Goal: Transaction & Acquisition: Purchase product/service

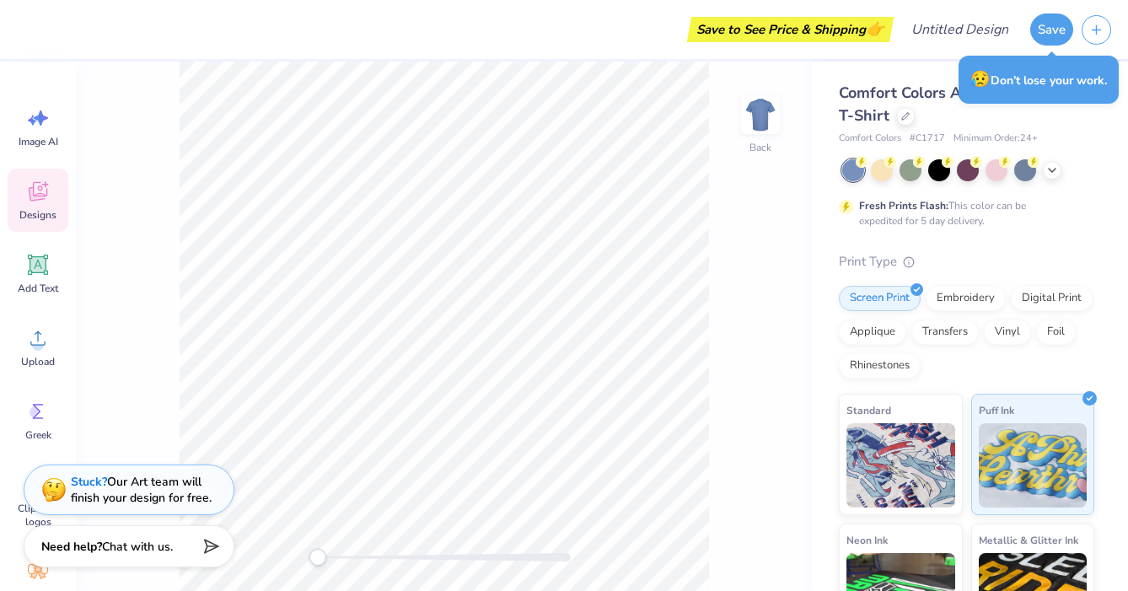
scroll to position [187, 0]
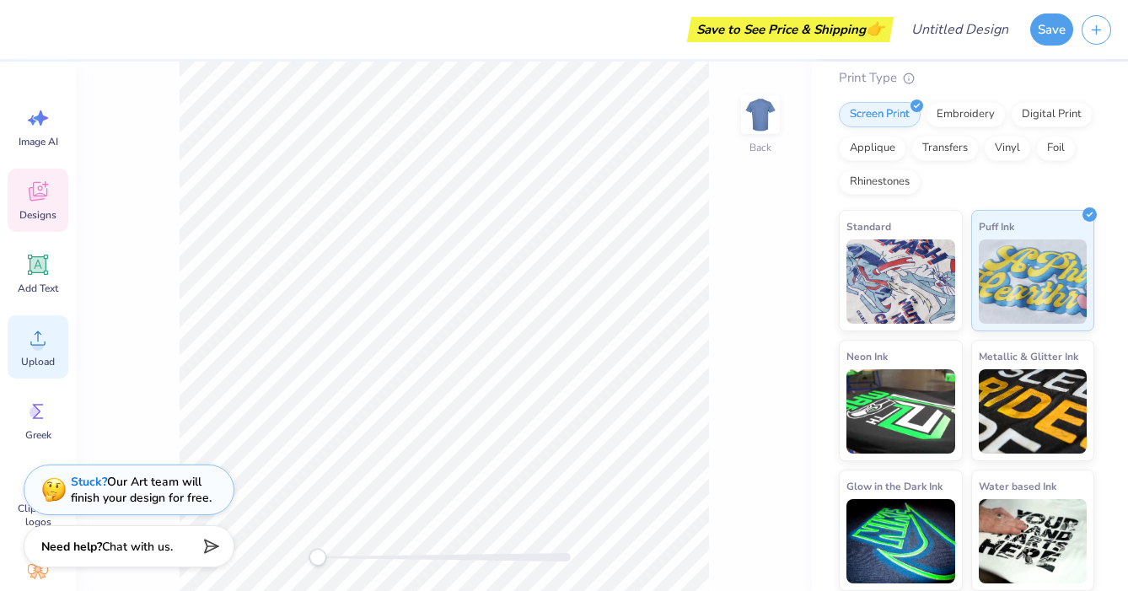
click at [35, 358] on span "Upload" at bounding box center [38, 361] width 34 height 13
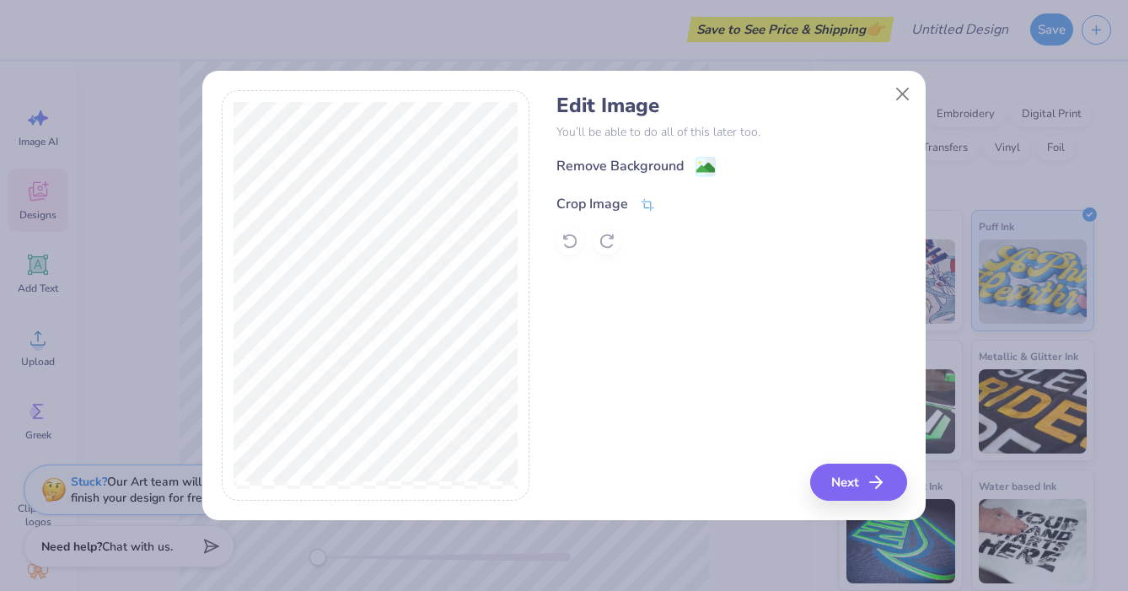
click at [647, 204] on icon at bounding box center [647, 204] width 15 height 15
click at [561, 314] on div "Edit Image You’ll be able to do all of this later too. Remove Background Crop I…" at bounding box center [564, 295] width 685 height 411
click at [529, 389] on div at bounding box center [376, 295] width 309 height 411
click at [185, 516] on div "Edit Image You’ll be able to do all of this later too. Remove Background Crop I…" at bounding box center [564, 295] width 1128 height 591
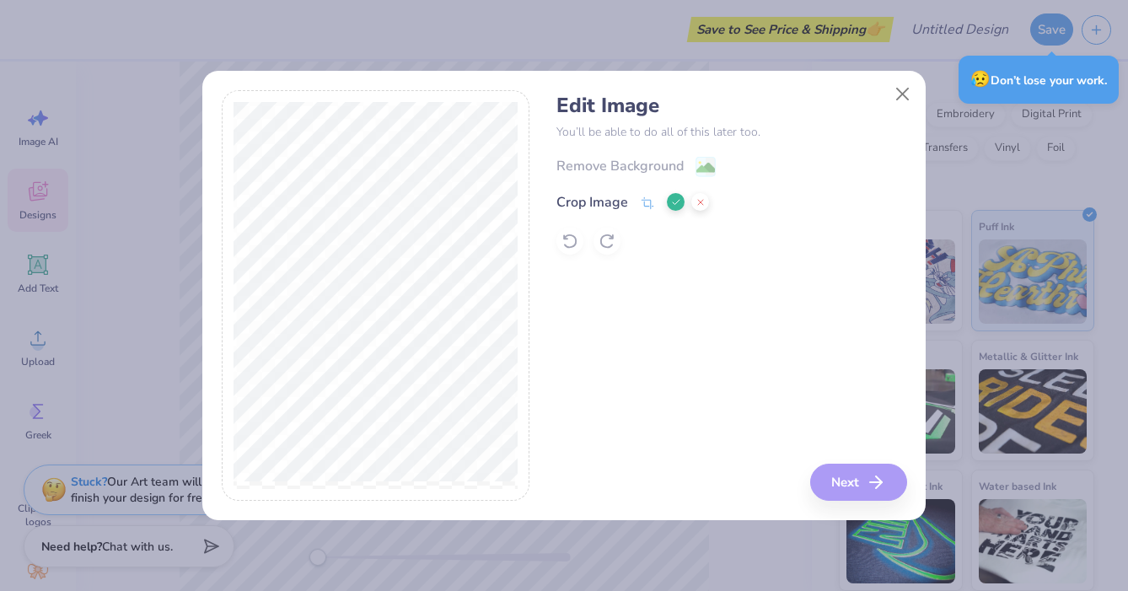
click at [668, 203] on button at bounding box center [676, 202] width 18 height 18
click at [878, 497] on button "Next" at bounding box center [861, 482] width 97 height 37
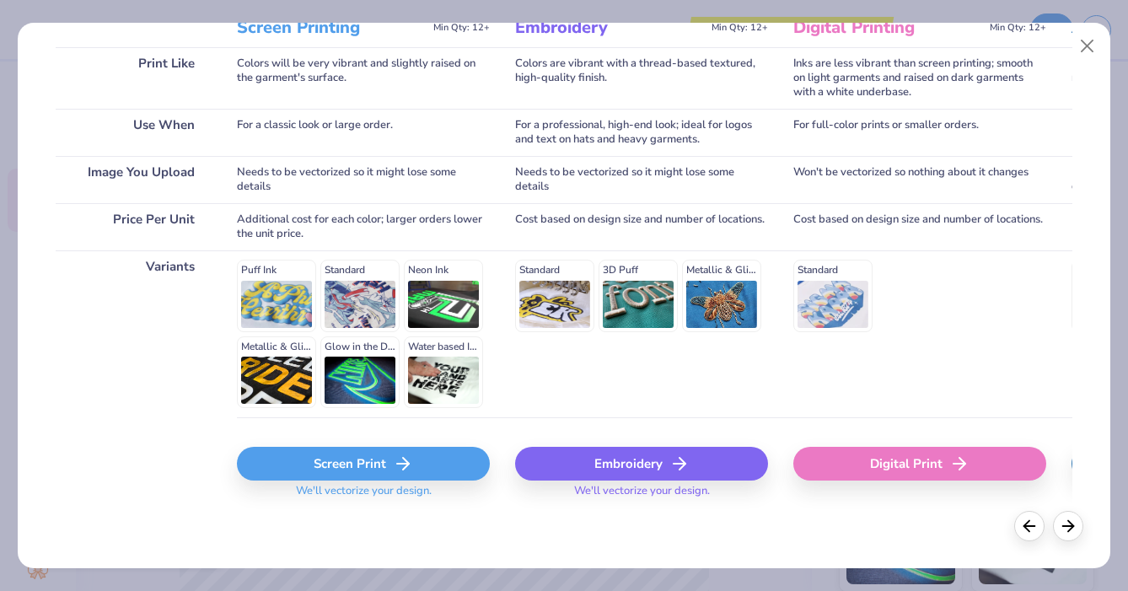
scroll to position [250, 0]
click at [440, 465] on div "Screen Print" at bounding box center [363, 464] width 253 height 34
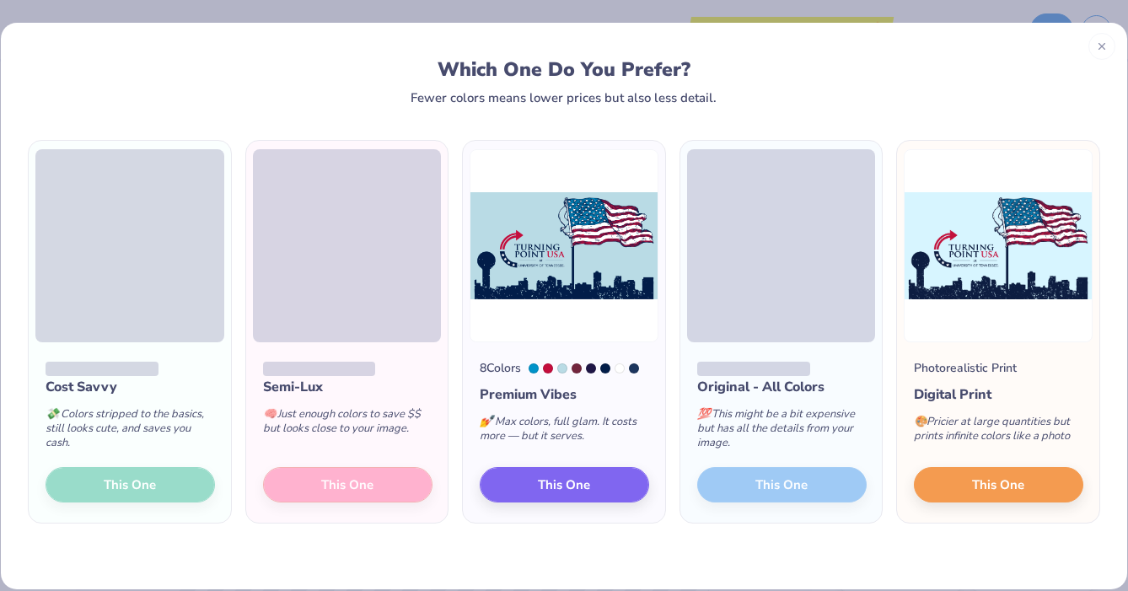
scroll to position [0, 0]
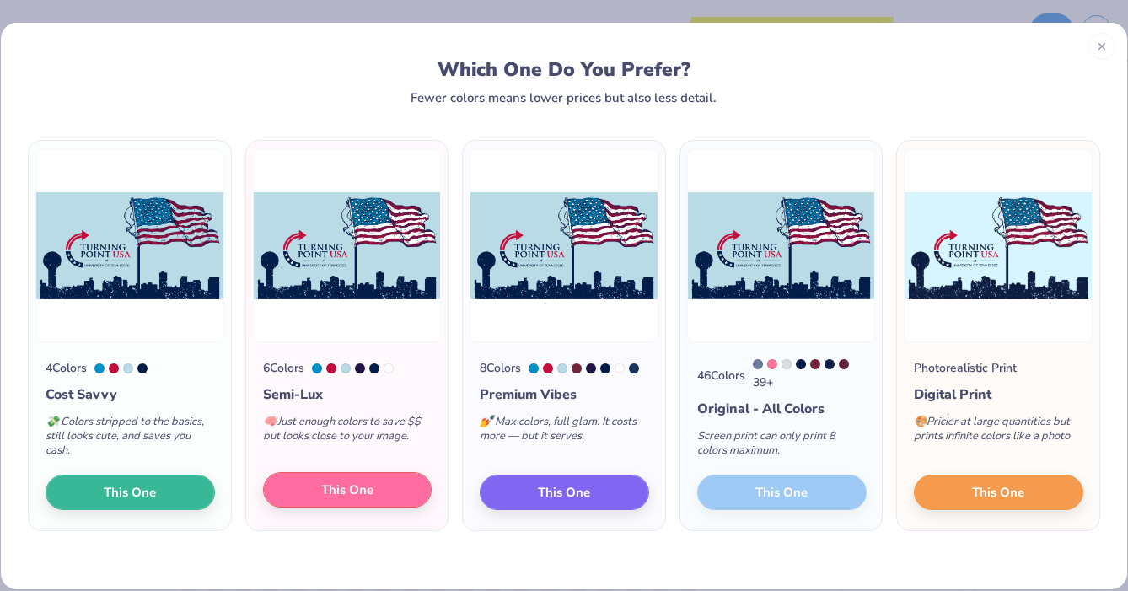
click at [386, 497] on button "This One" at bounding box center [347, 489] width 169 height 35
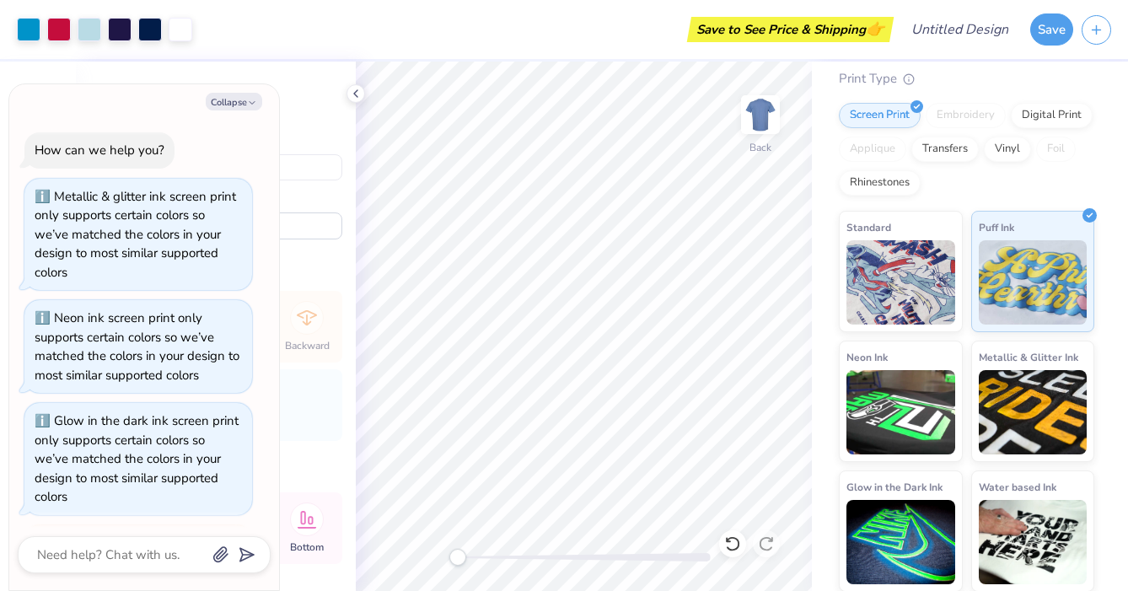
scroll to position [159, 0]
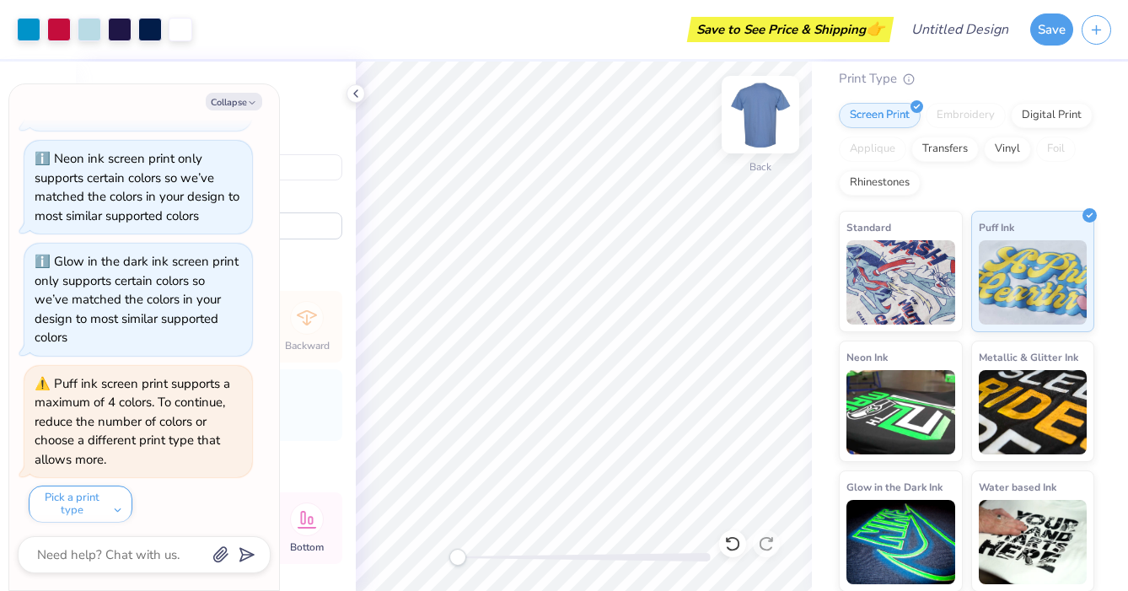
click at [770, 99] on img at bounding box center [760, 114] width 67 height 67
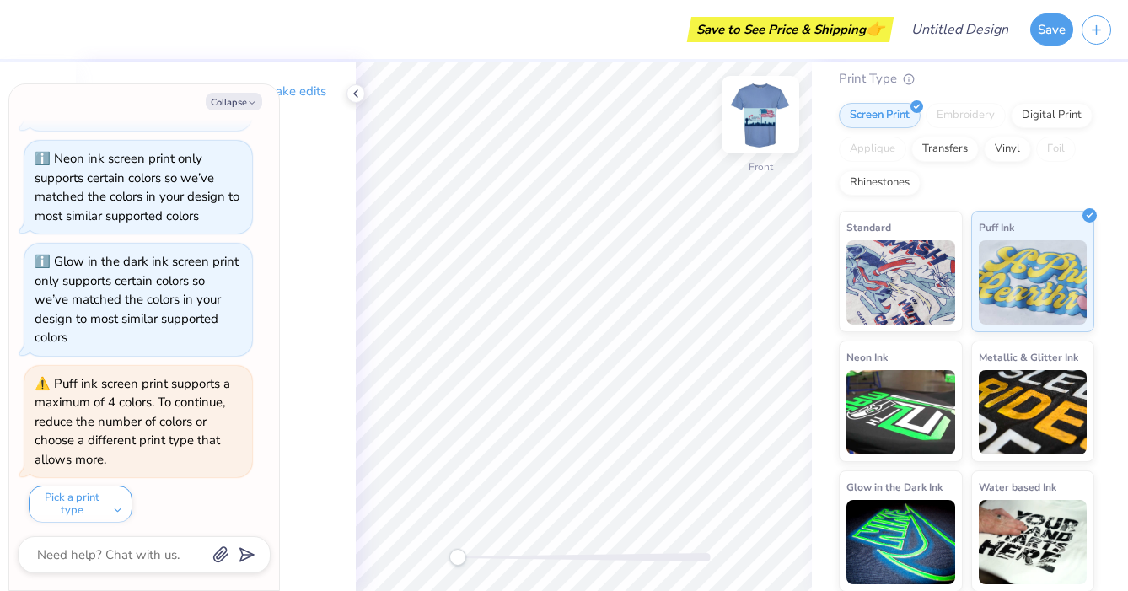
click at [768, 136] on img at bounding box center [760, 114] width 67 height 67
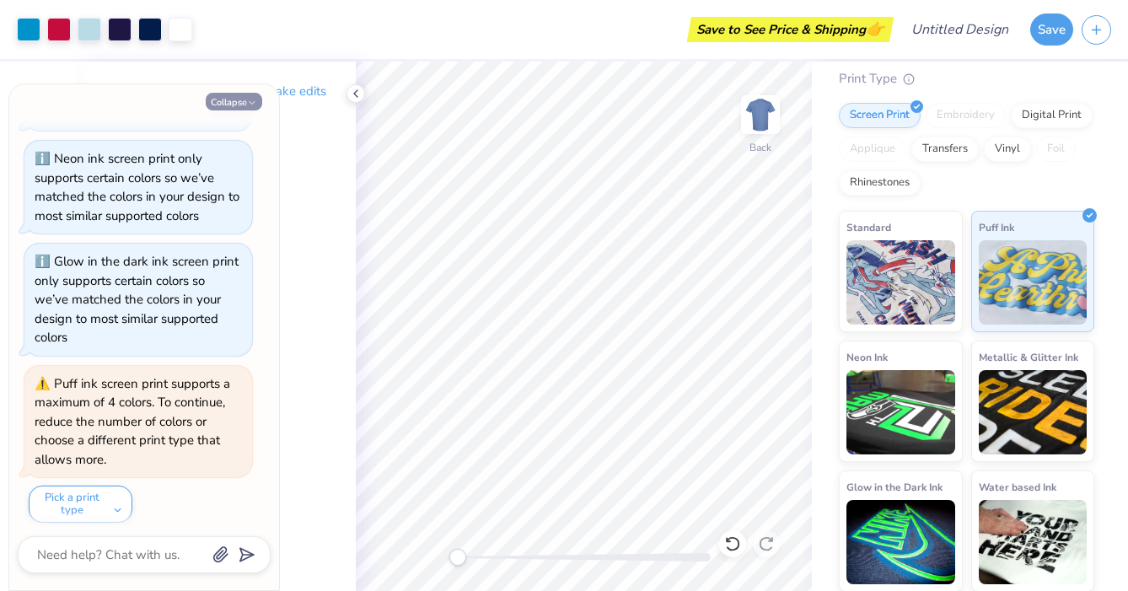
click at [240, 110] on button "Collapse" at bounding box center [234, 102] width 56 height 18
type textarea "x"
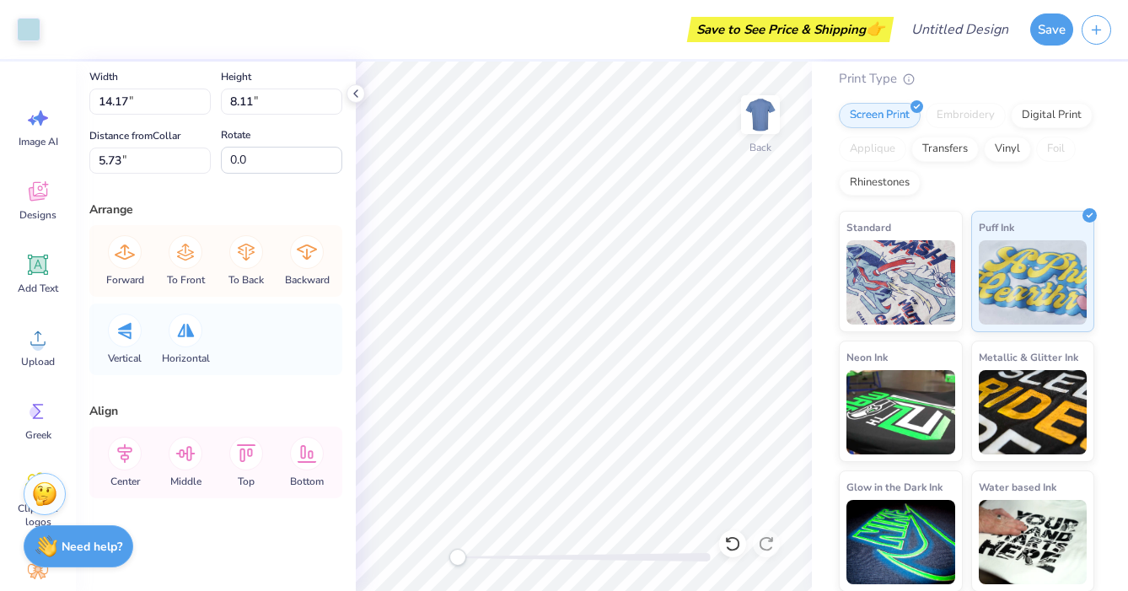
scroll to position [66, 0]
click at [50, 349] on icon at bounding box center [37, 337] width 25 height 25
type input "13.56"
type input "7.71"
type input "6.33"
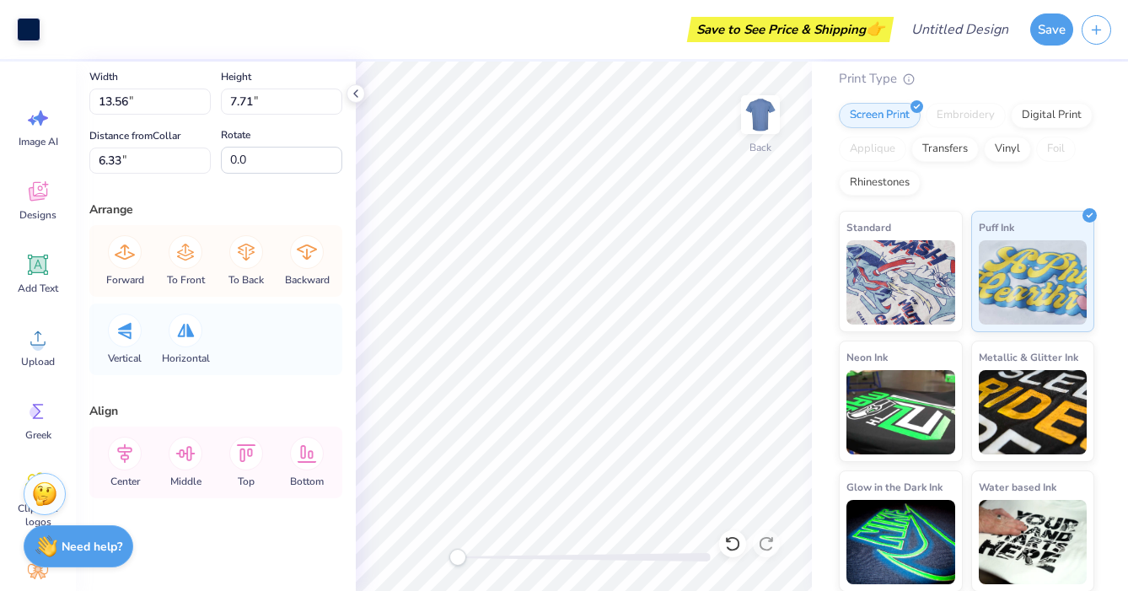
click at [824, 414] on div "Art colors Save to See Price & Shipping 👉 Design Title Save Image AI Designs Ad…" at bounding box center [564, 295] width 1128 height 591
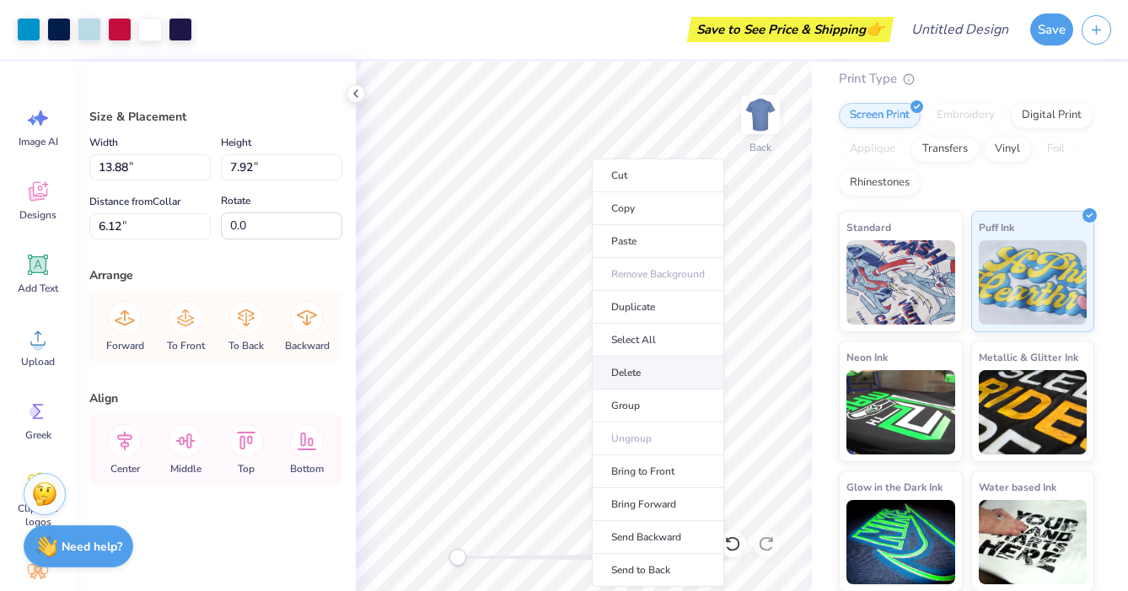
click at [647, 373] on li "Delete" at bounding box center [658, 373] width 132 height 33
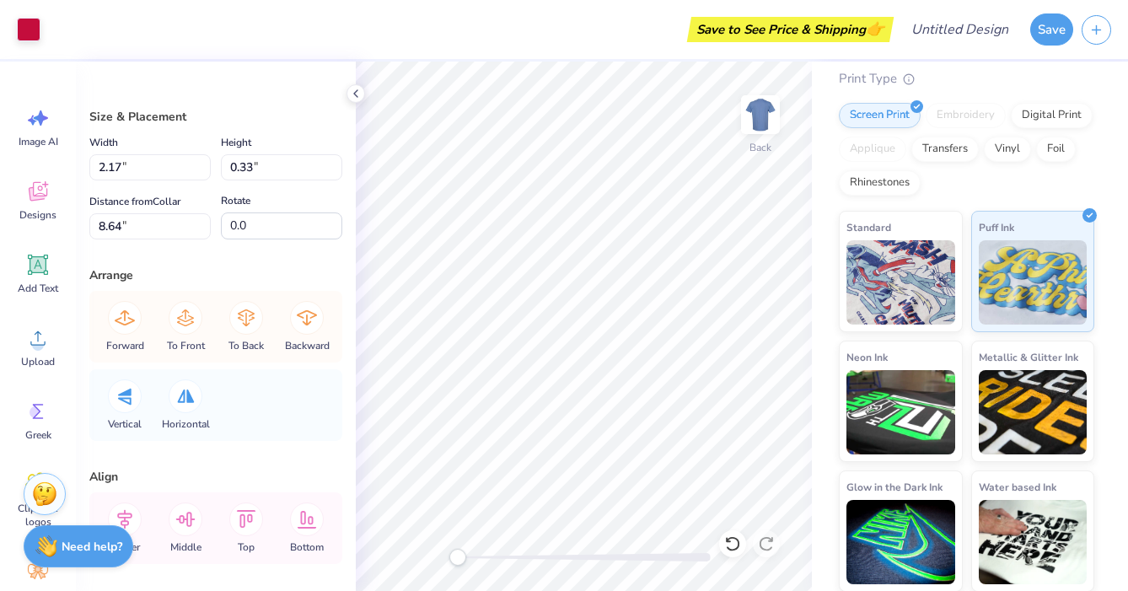
click at [403, 52] on div "Save to See Price & Shipping 👉" at bounding box center [469, 29] width 840 height 59
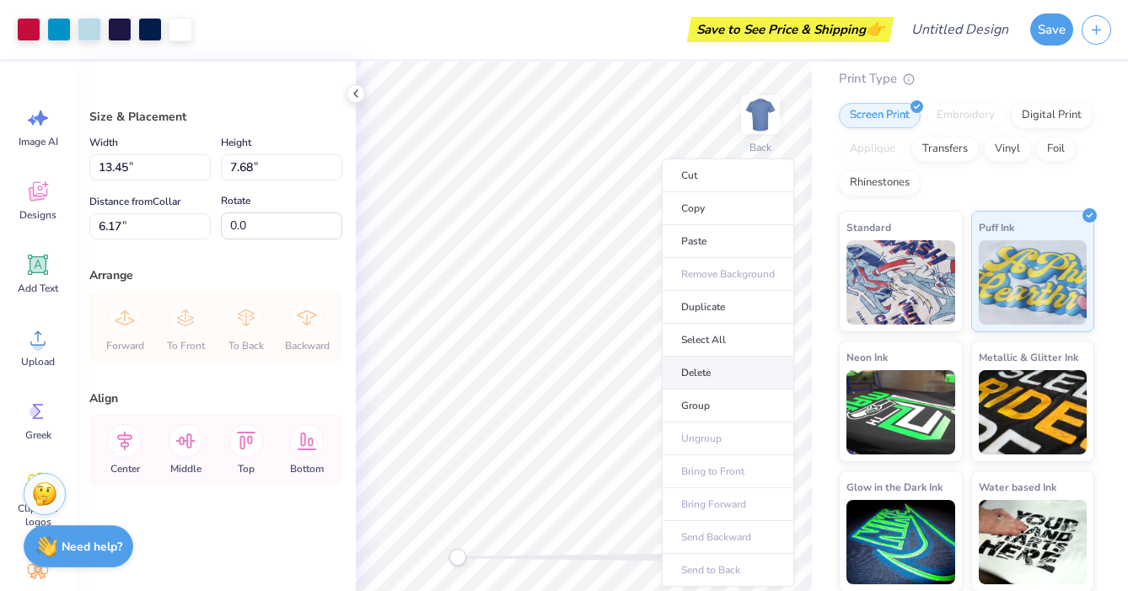
click at [695, 378] on li "Delete" at bounding box center [728, 373] width 132 height 33
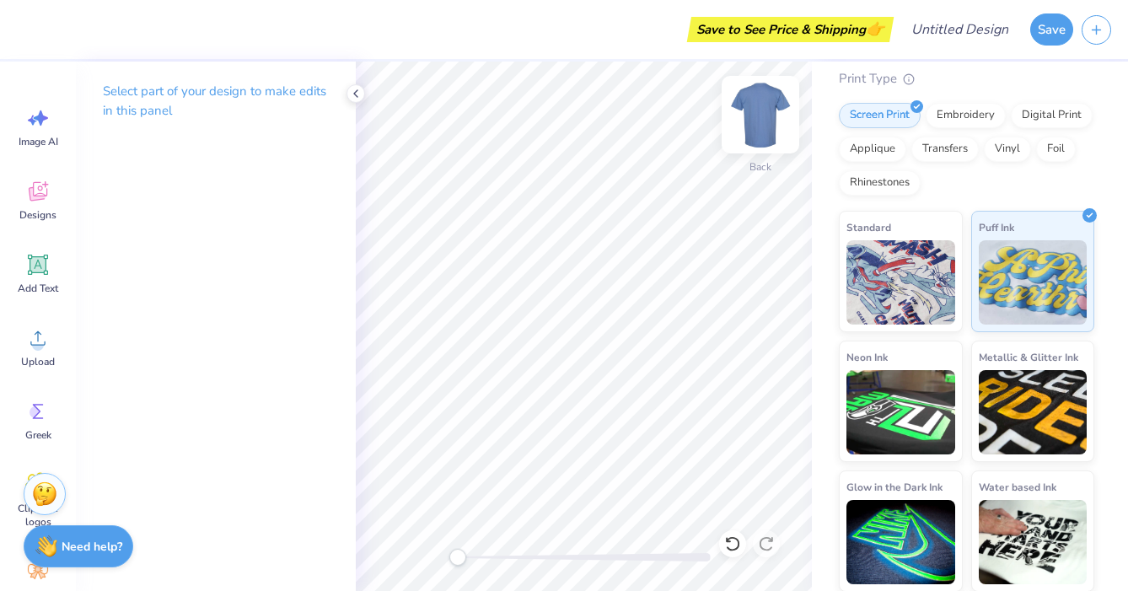
click at [763, 124] on img at bounding box center [760, 114] width 67 height 67
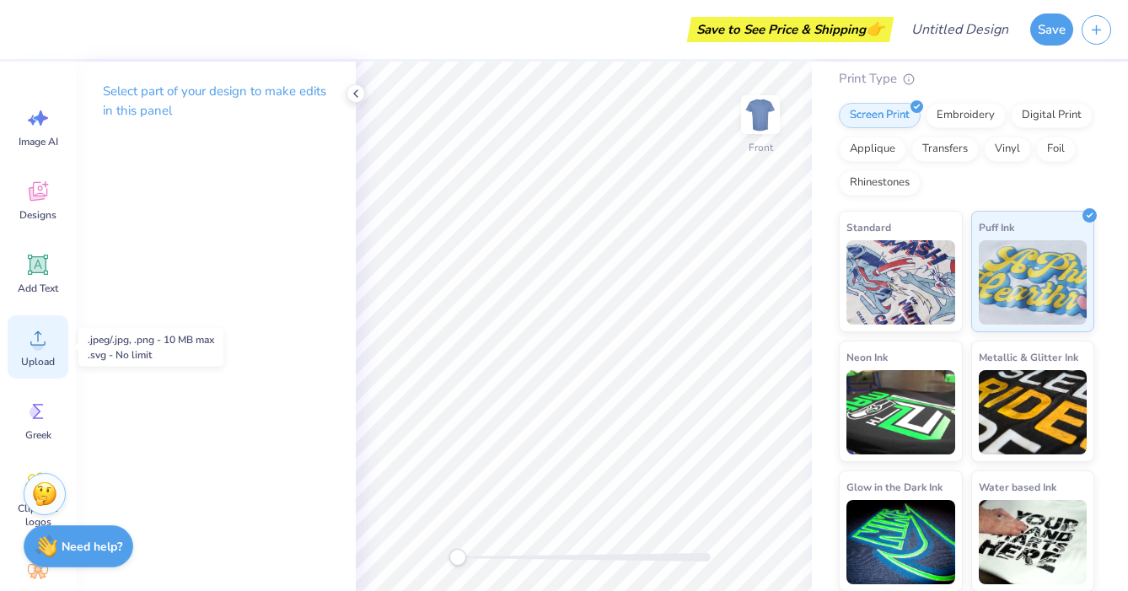
click at [37, 338] on icon at bounding box center [37, 337] width 25 height 25
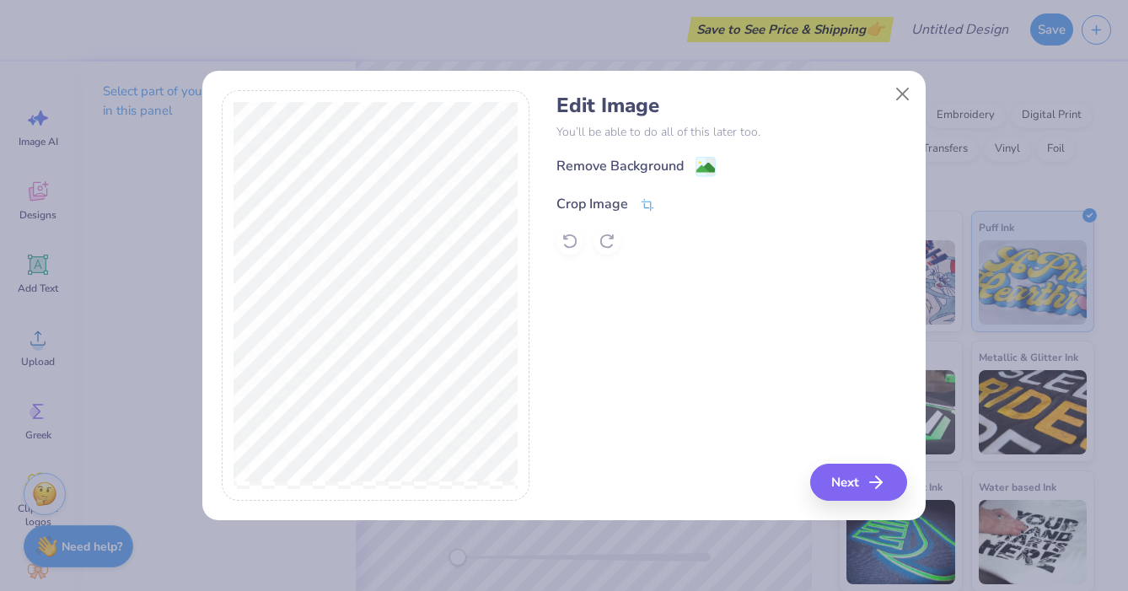
click at [650, 210] on icon at bounding box center [647, 204] width 15 height 15
click at [677, 212] on div at bounding box center [688, 202] width 42 height 20
click at [676, 211] on button at bounding box center [676, 202] width 18 height 18
click at [849, 480] on button "Next" at bounding box center [861, 482] width 97 height 37
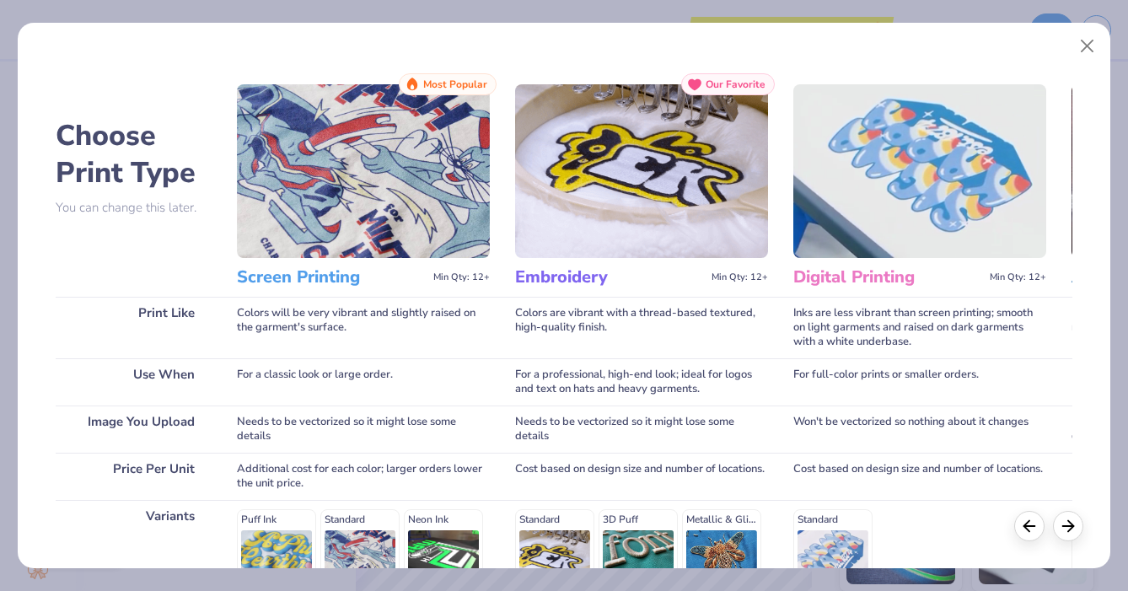
scroll to position [207, 0]
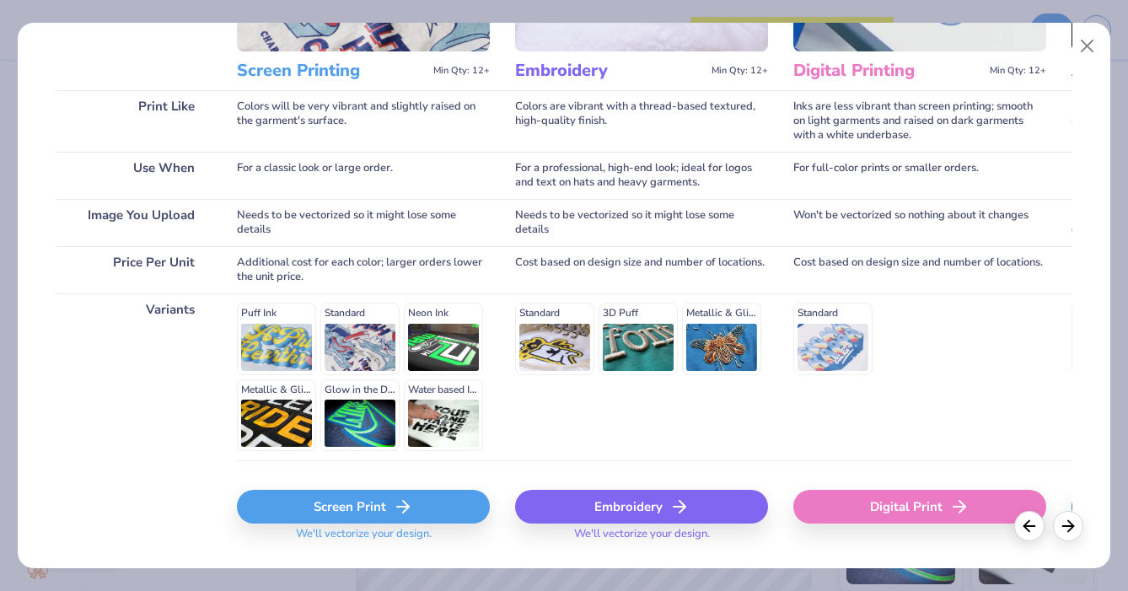
click at [277, 503] on div "Screen Print" at bounding box center [363, 507] width 253 height 34
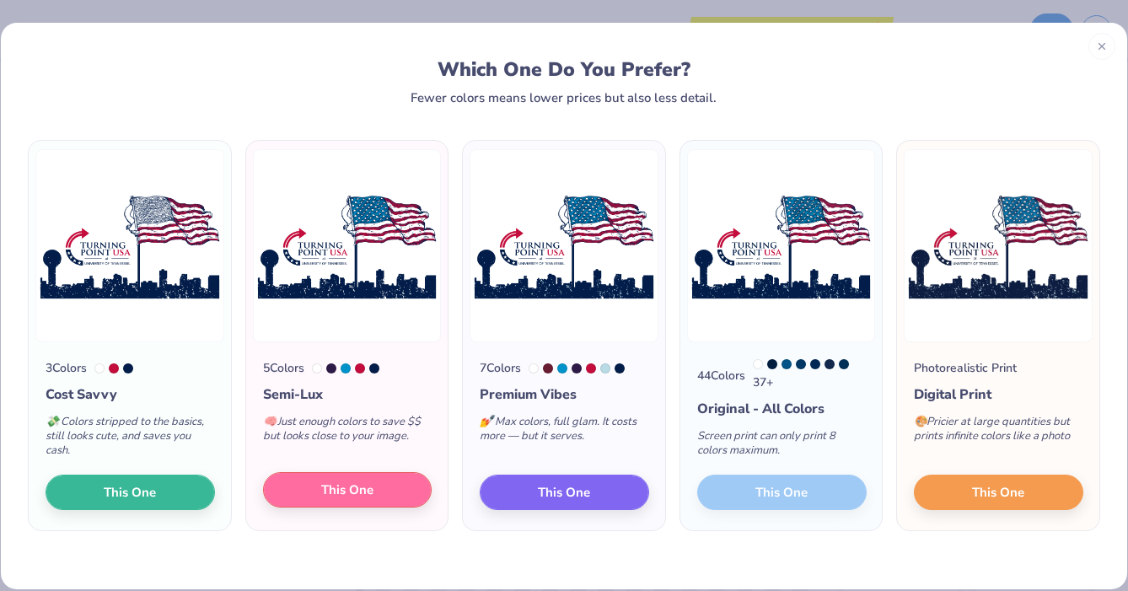
click at [384, 500] on button "This One" at bounding box center [347, 489] width 169 height 35
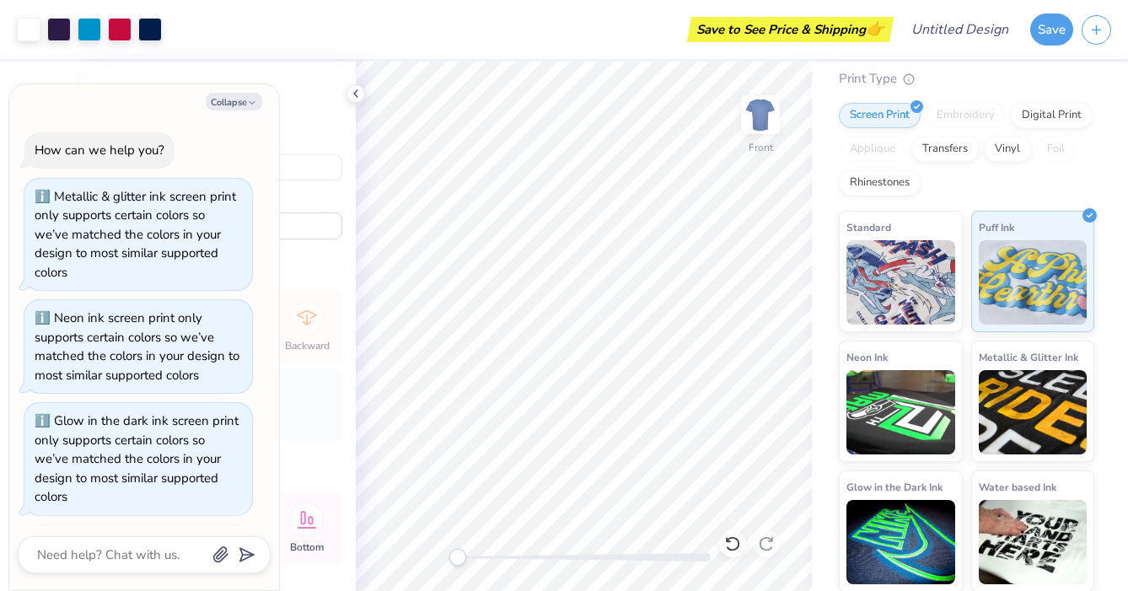
scroll to position [325, 0]
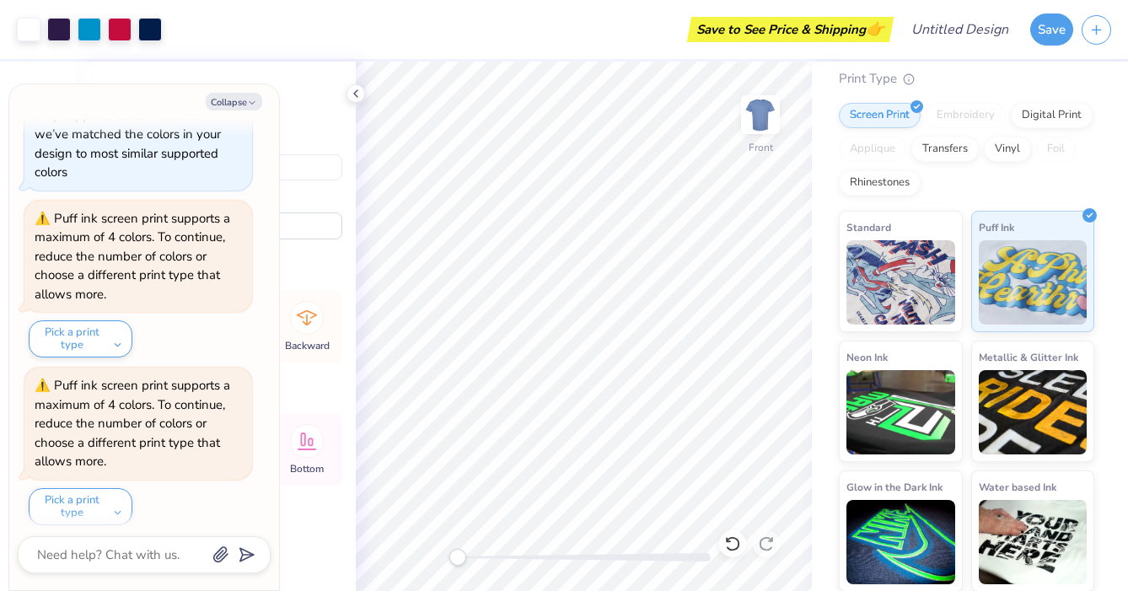
type textarea "x"
type input "7.03"
click at [353, 90] on icon at bounding box center [355, 93] width 13 height 13
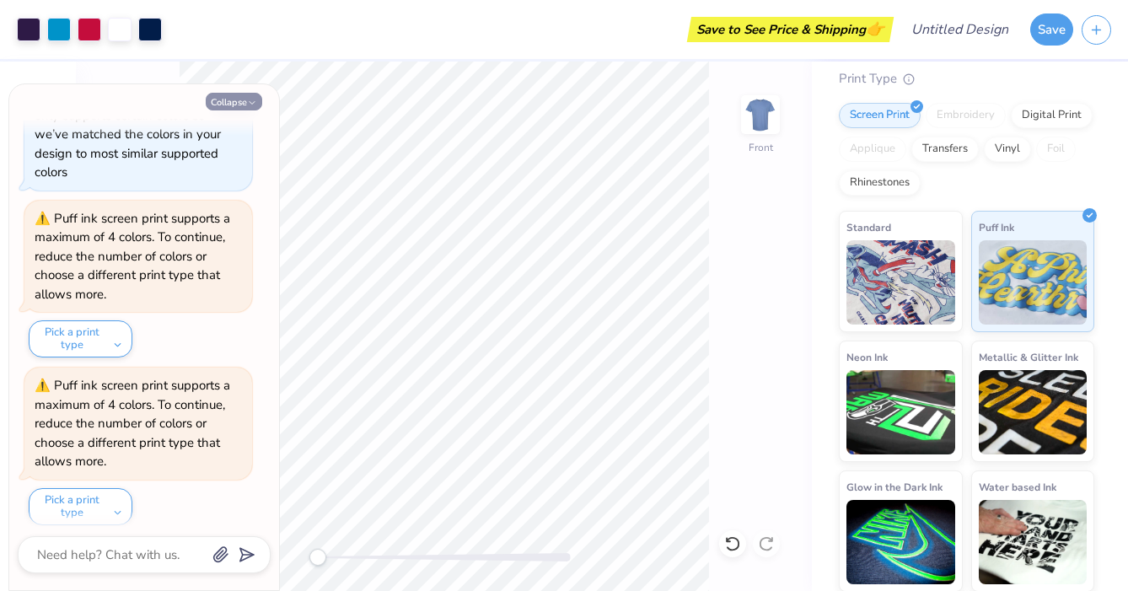
click at [245, 100] on button "Collapse" at bounding box center [234, 102] width 56 height 18
type textarea "x"
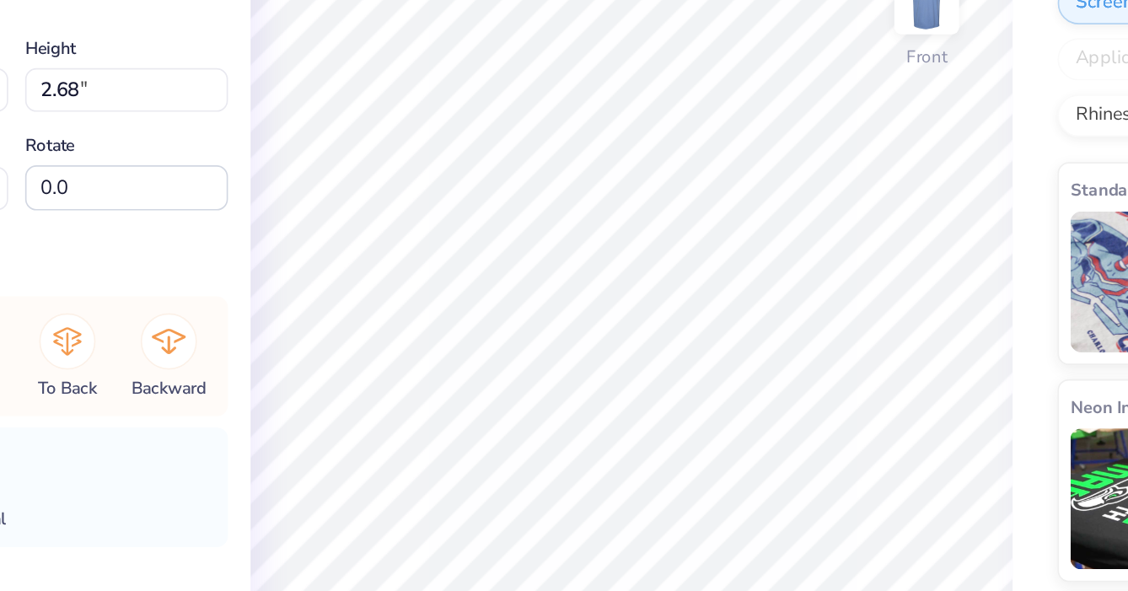
type input "7.04"
type input "2.61"
type input "10.03"
type input "11.18"
type input "3.97"
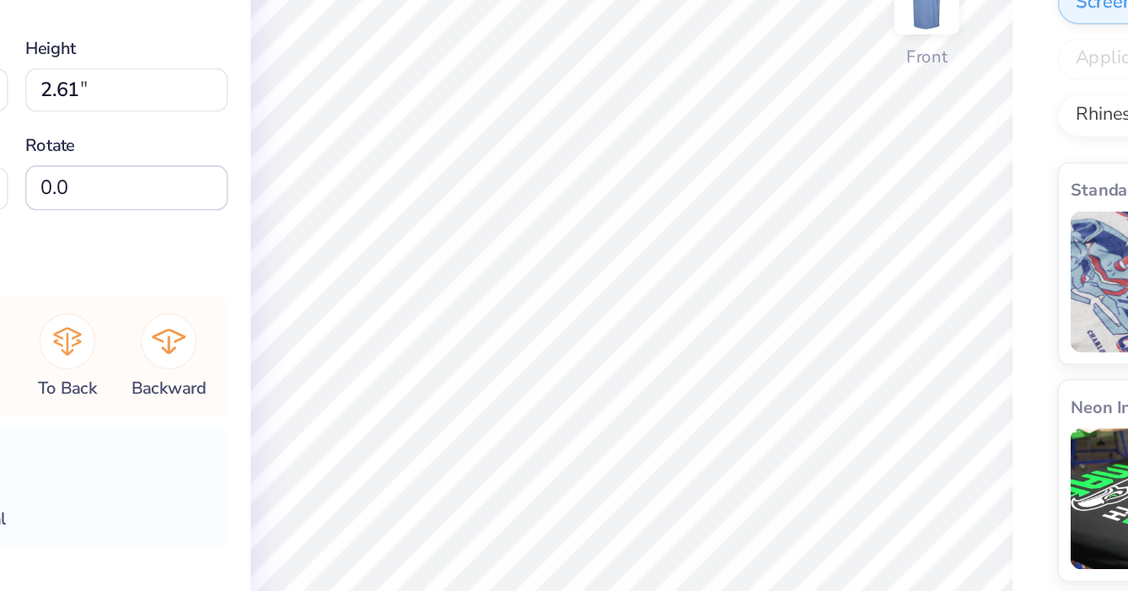
type input "8.77"
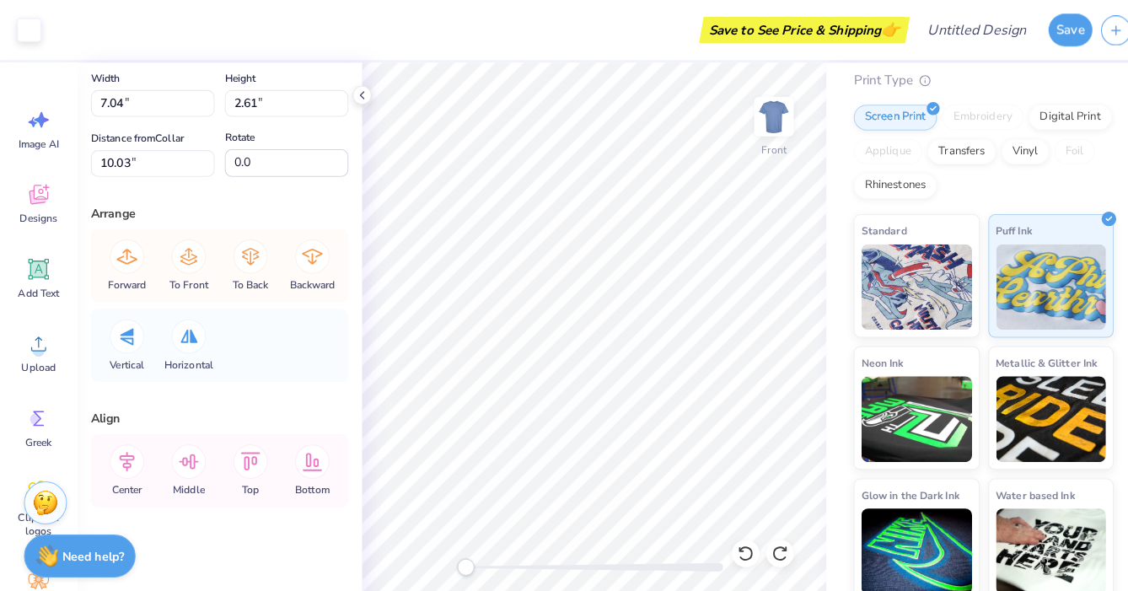
scroll to position [66, 0]
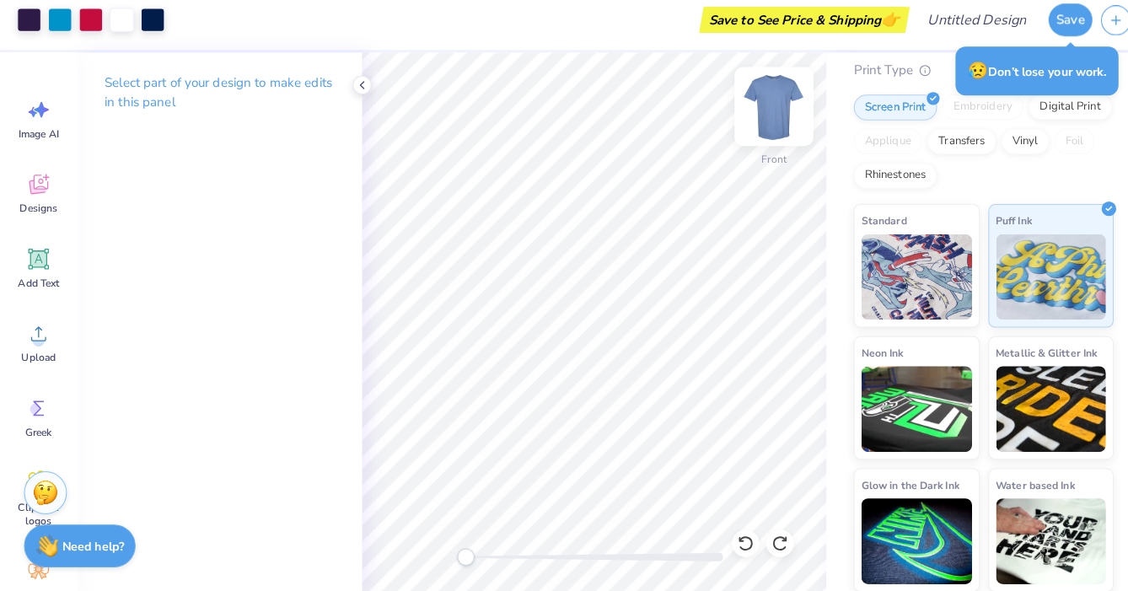
click at [755, 110] on img at bounding box center [760, 114] width 67 height 67
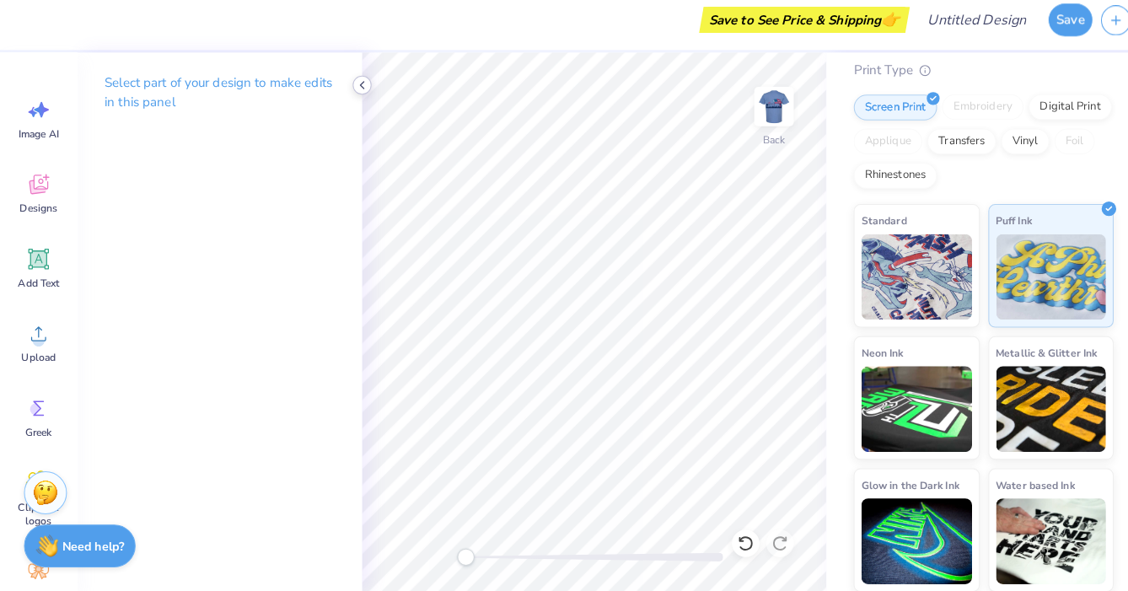
click at [357, 87] on icon at bounding box center [355, 93] width 13 height 13
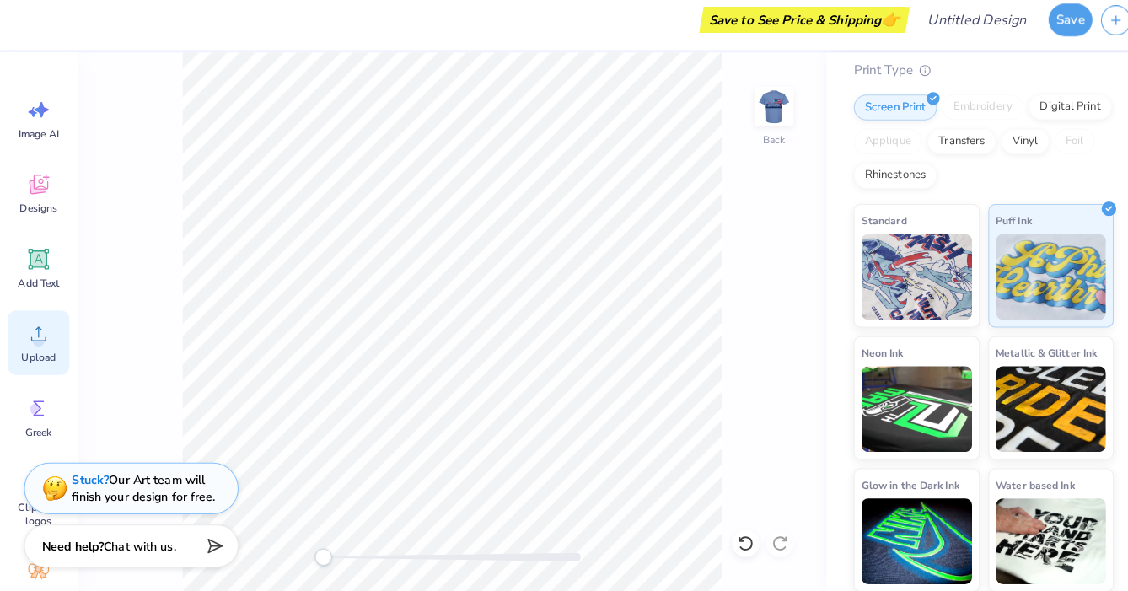
click at [51, 331] on div "Upload" at bounding box center [38, 346] width 61 height 63
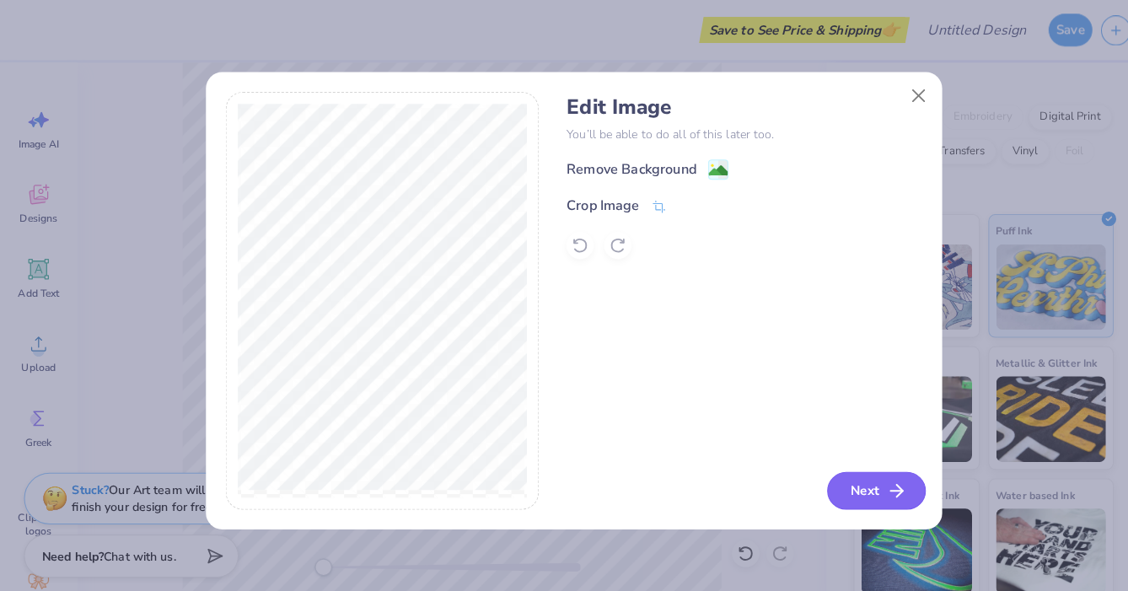
click at [853, 492] on button "Next" at bounding box center [861, 482] width 97 height 37
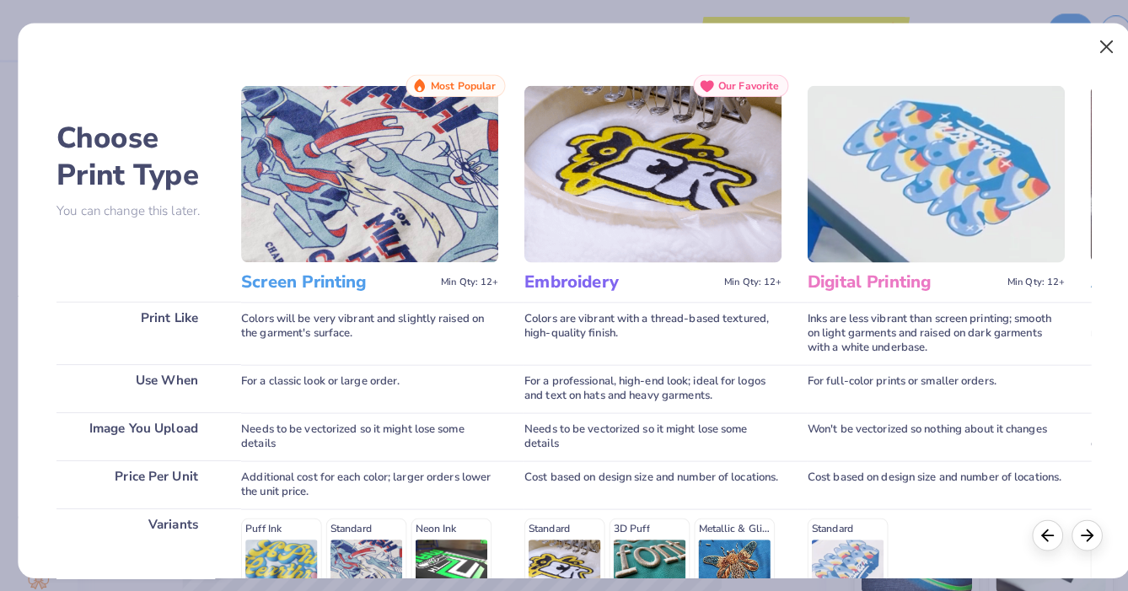
click at [1078, 37] on button "Close" at bounding box center [1087, 46] width 32 height 32
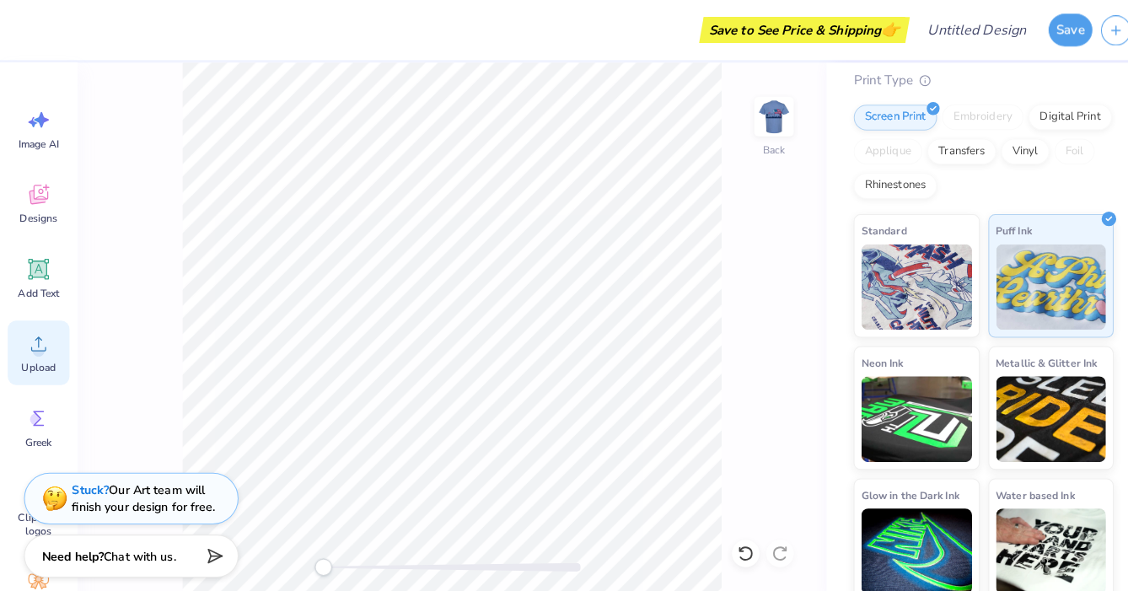
click at [43, 346] on circle at bounding box center [38, 345] width 12 height 12
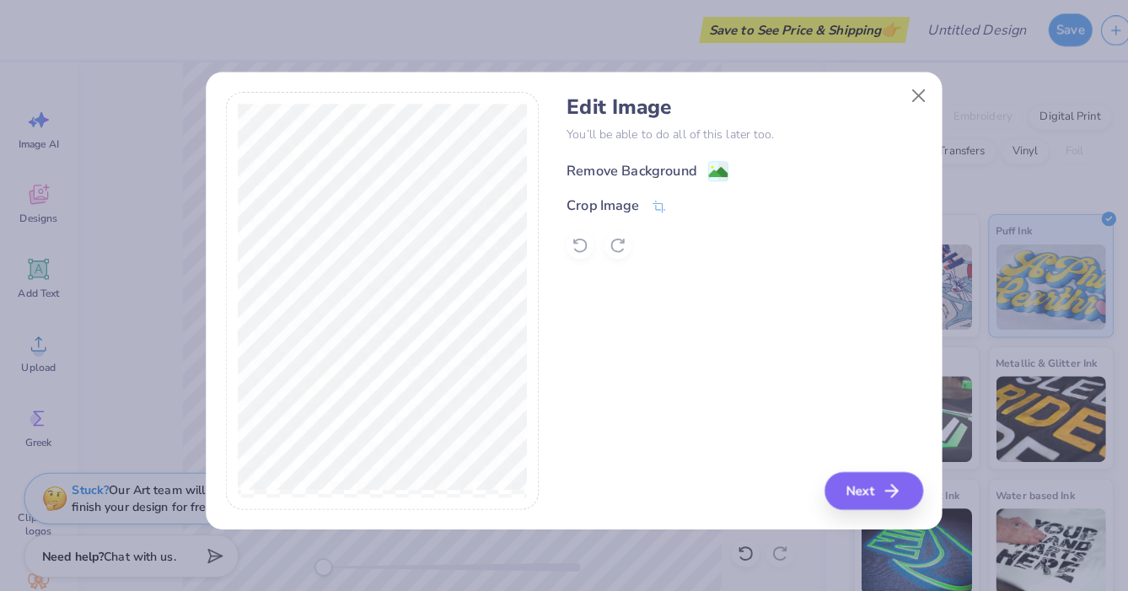
click at [702, 165] on image at bounding box center [705, 169] width 19 height 19
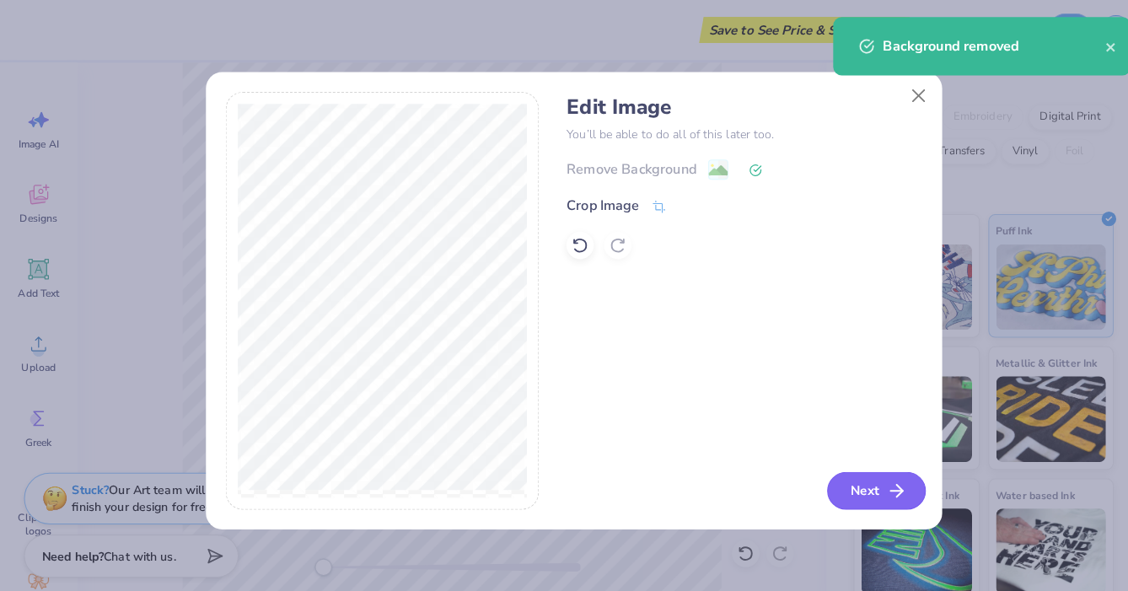
click at [848, 472] on button "Next" at bounding box center [861, 482] width 97 height 37
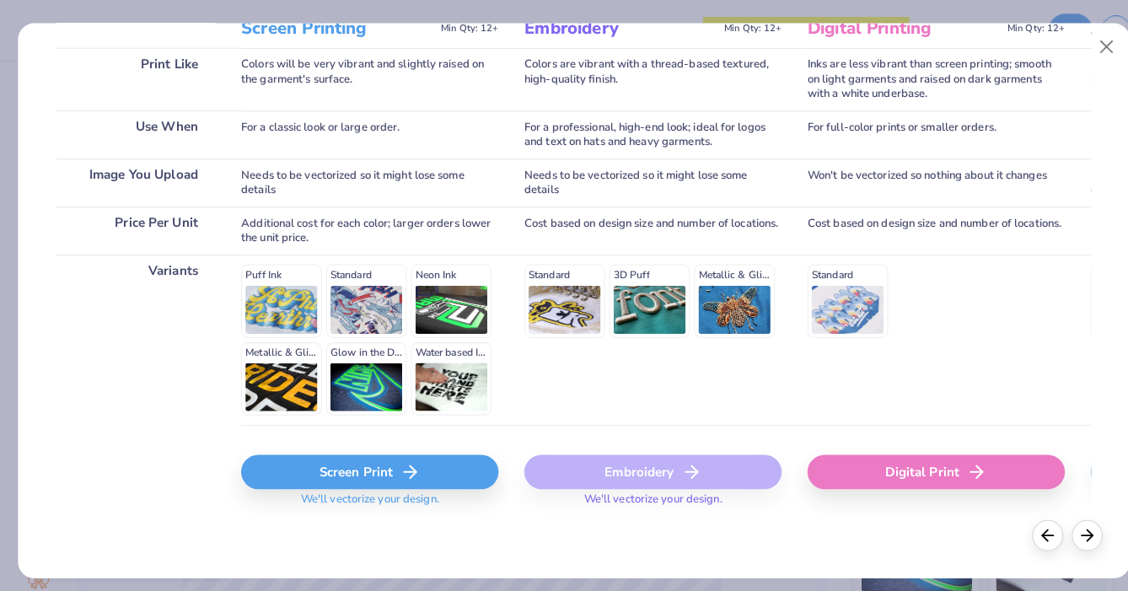
scroll to position [249, 0]
click at [369, 456] on div "Screen Print" at bounding box center [363, 465] width 253 height 34
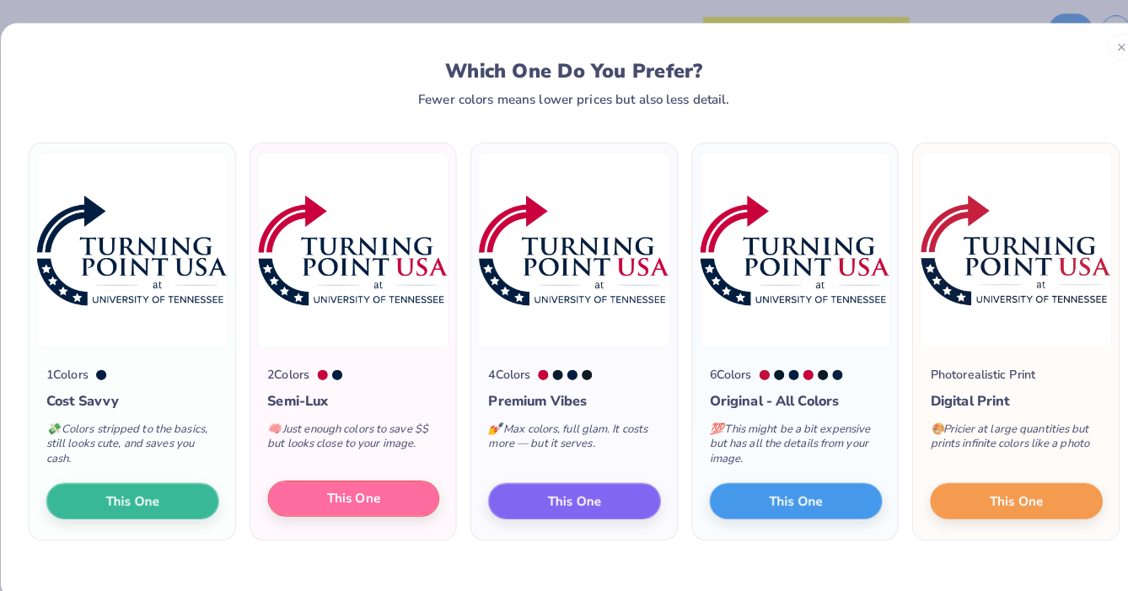
click at [347, 502] on button "This One" at bounding box center [347, 489] width 169 height 35
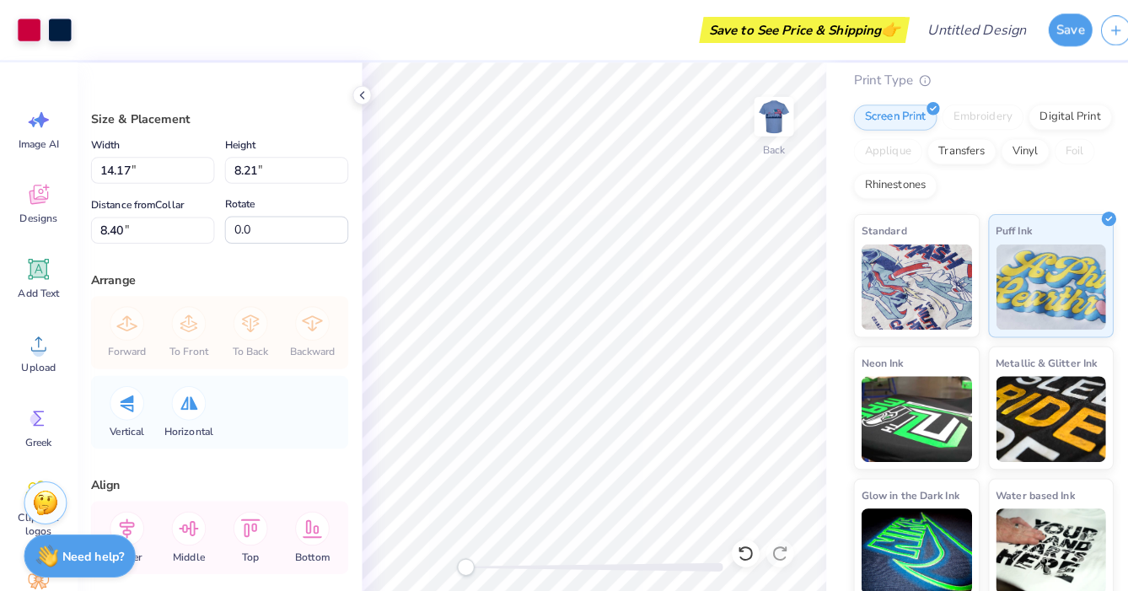
type input "4.71"
type input "2.73"
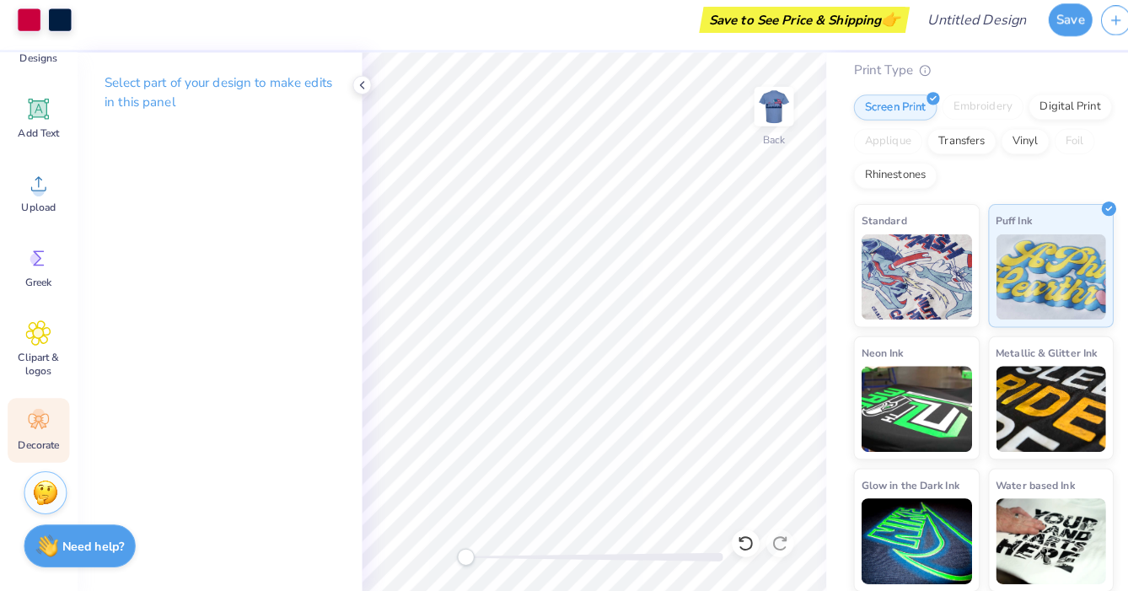
scroll to position [148, 0]
click at [770, 100] on img at bounding box center [760, 114] width 67 height 67
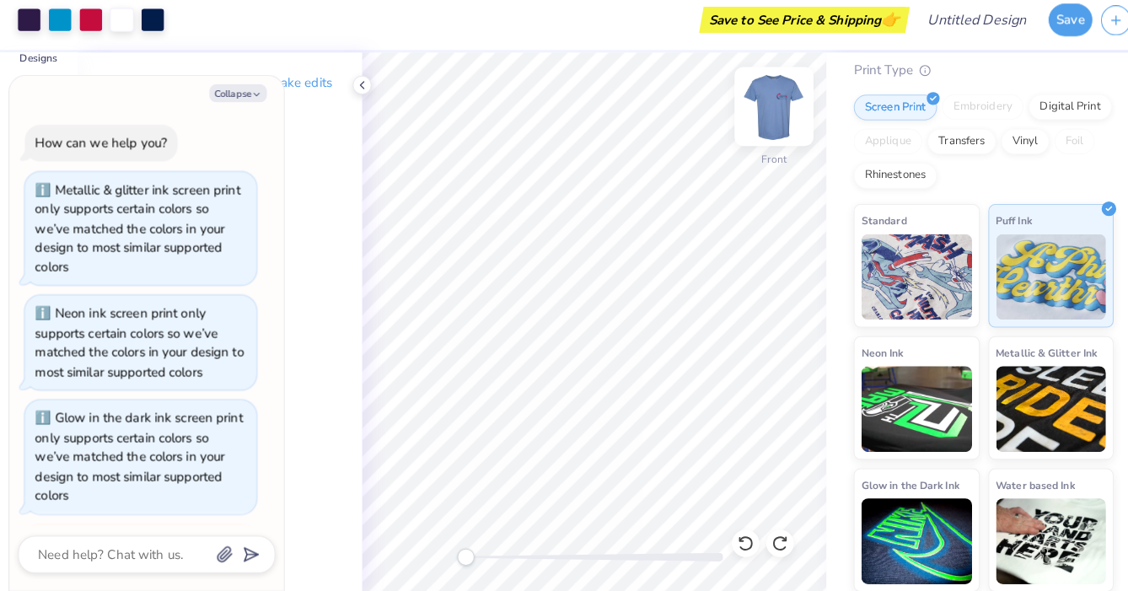
scroll to position [490, 0]
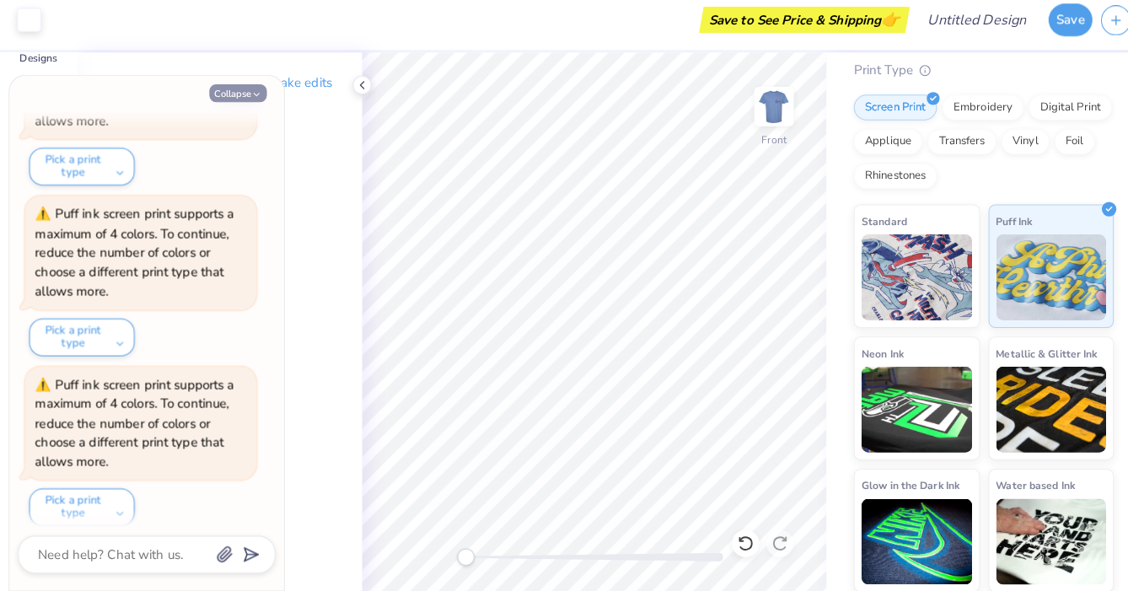
click at [240, 94] on button "Collapse" at bounding box center [234, 102] width 56 height 18
type textarea "x"
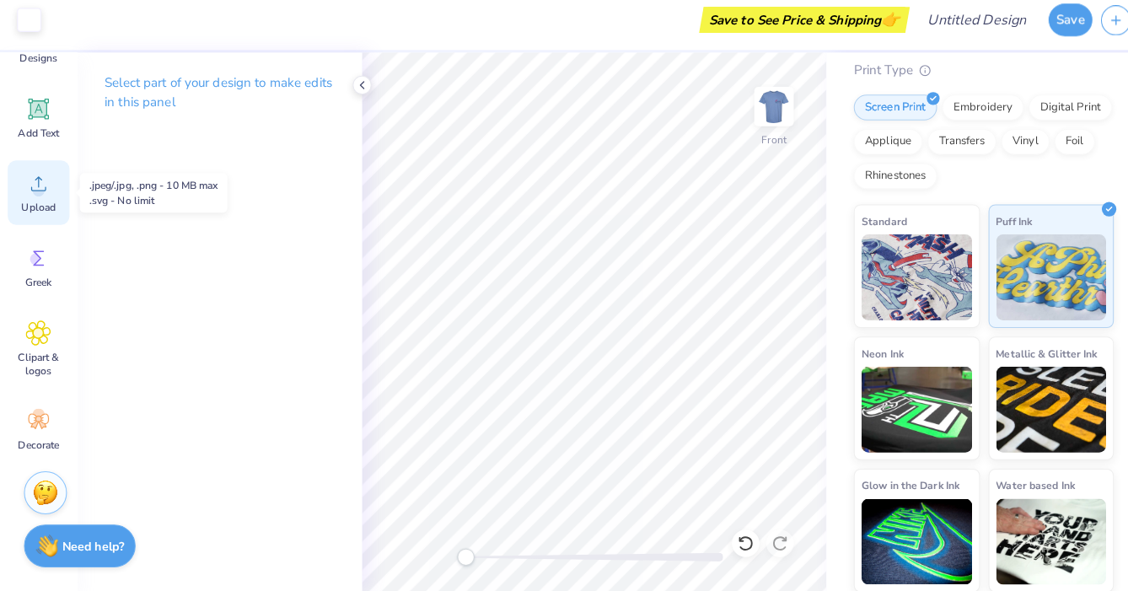
click at [36, 207] on span "Upload" at bounding box center [38, 213] width 34 height 13
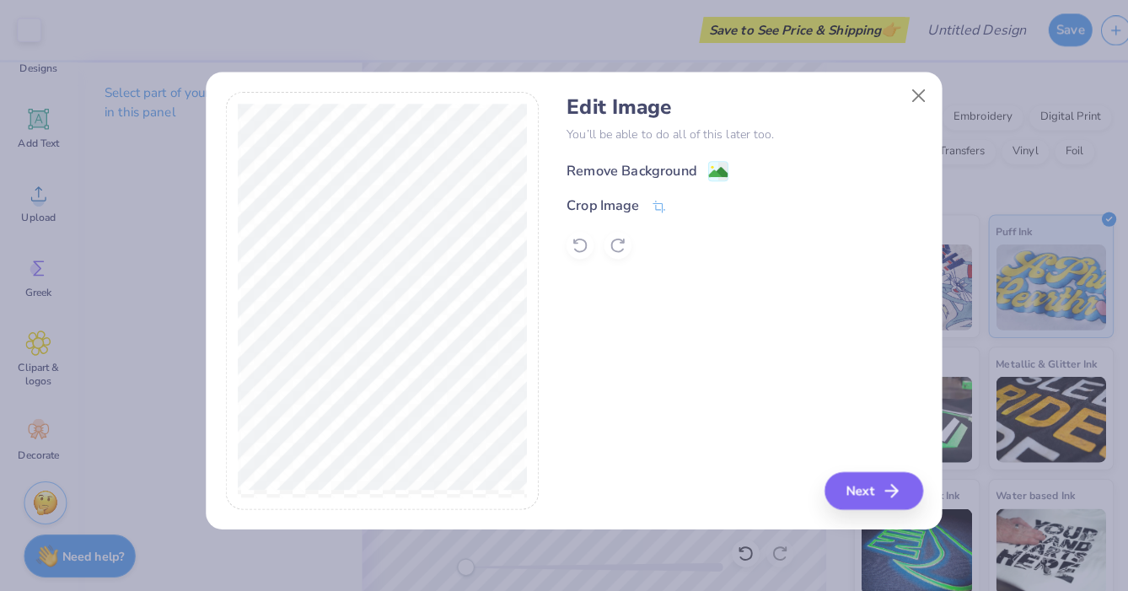
click at [708, 168] on image at bounding box center [705, 169] width 19 height 19
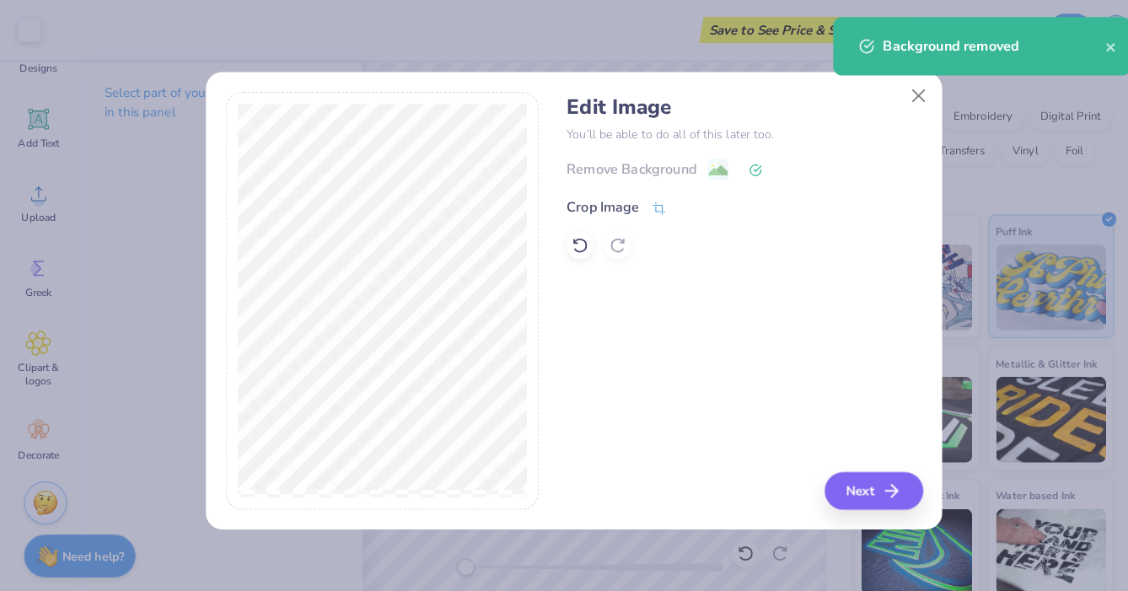
click at [642, 207] on icon at bounding box center [647, 204] width 15 height 15
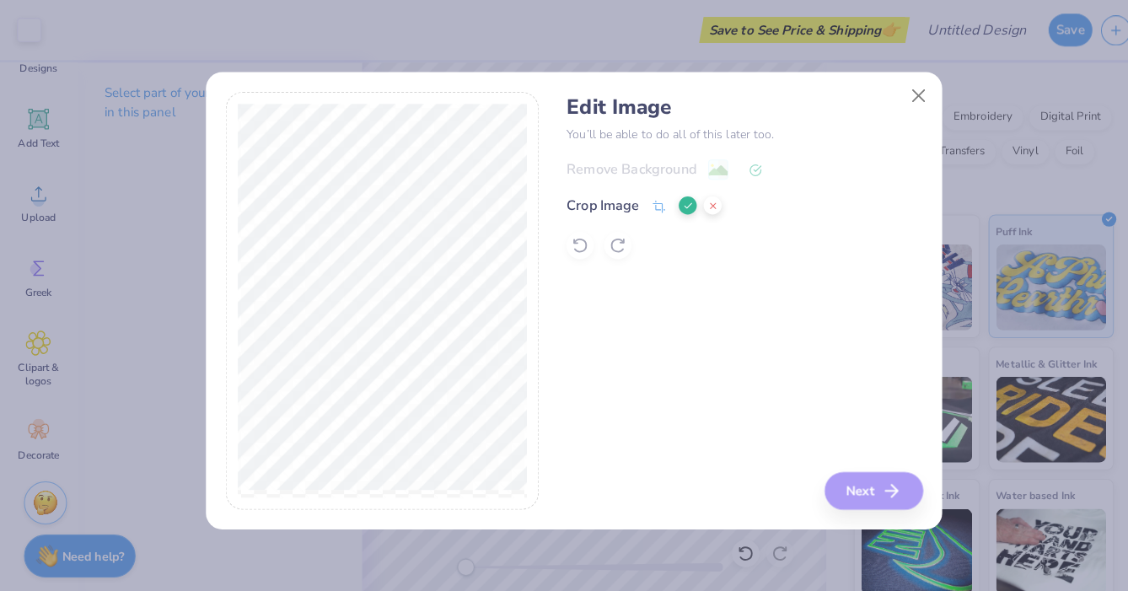
click at [671, 200] on icon at bounding box center [676, 202] width 10 height 10
click at [840, 472] on button "Next" at bounding box center [861, 482] width 97 height 37
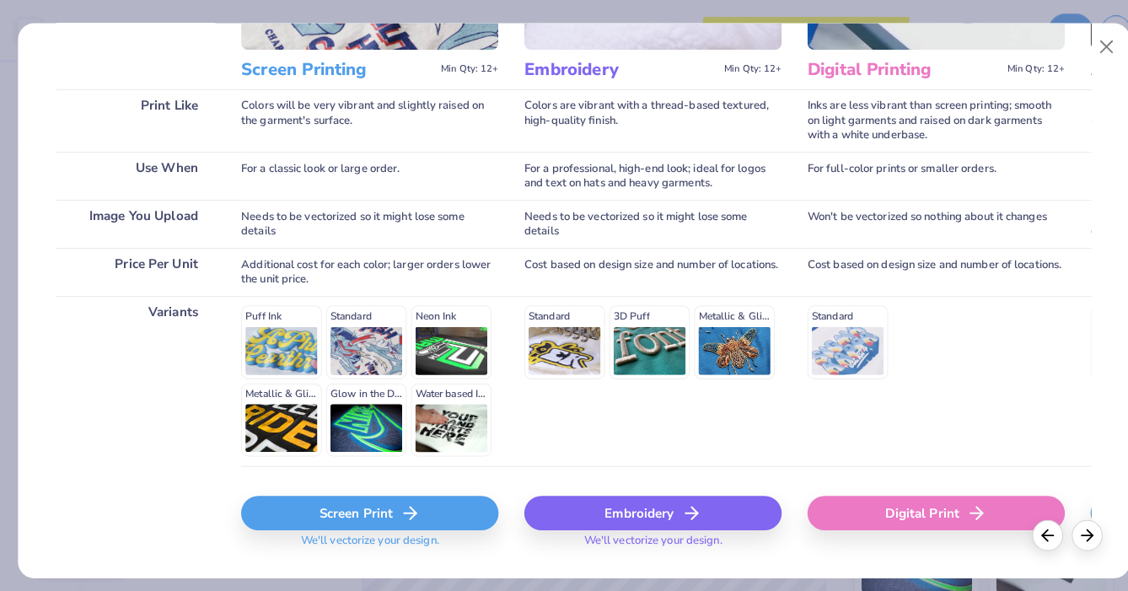
scroll to position [228, 0]
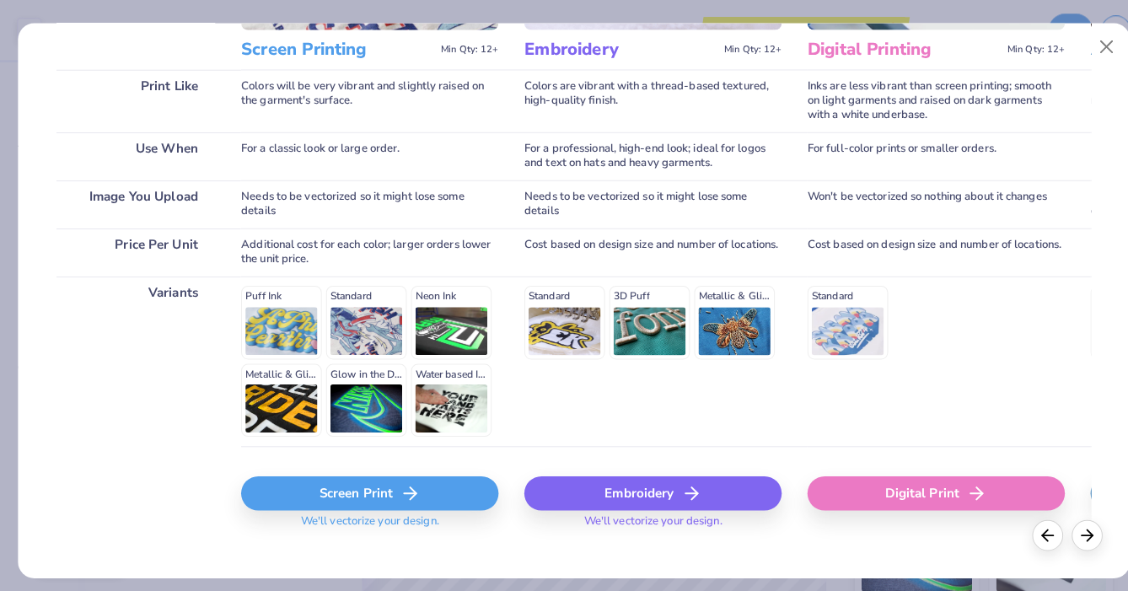
click at [346, 489] on div "Screen Print" at bounding box center [363, 485] width 253 height 34
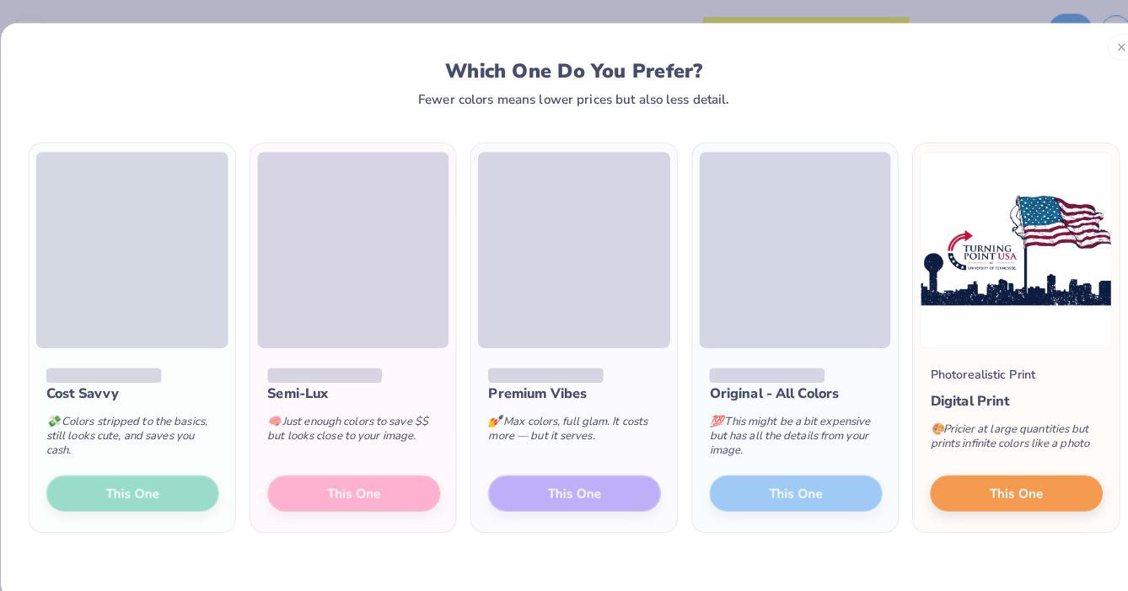
scroll to position [183, 0]
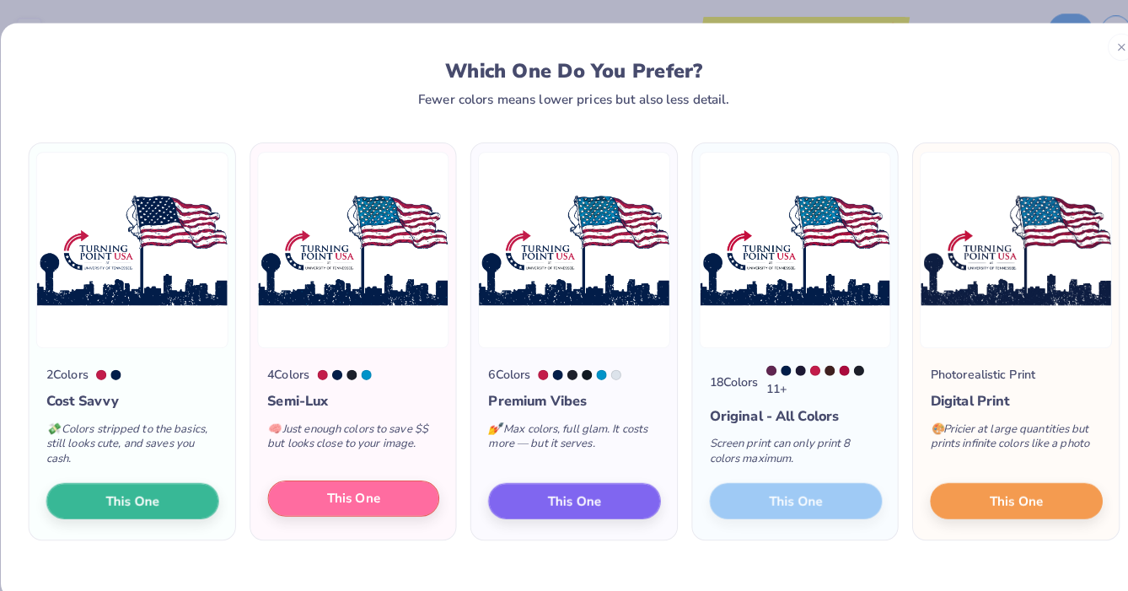
click at [372, 486] on span "This One" at bounding box center [347, 490] width 52 height 19
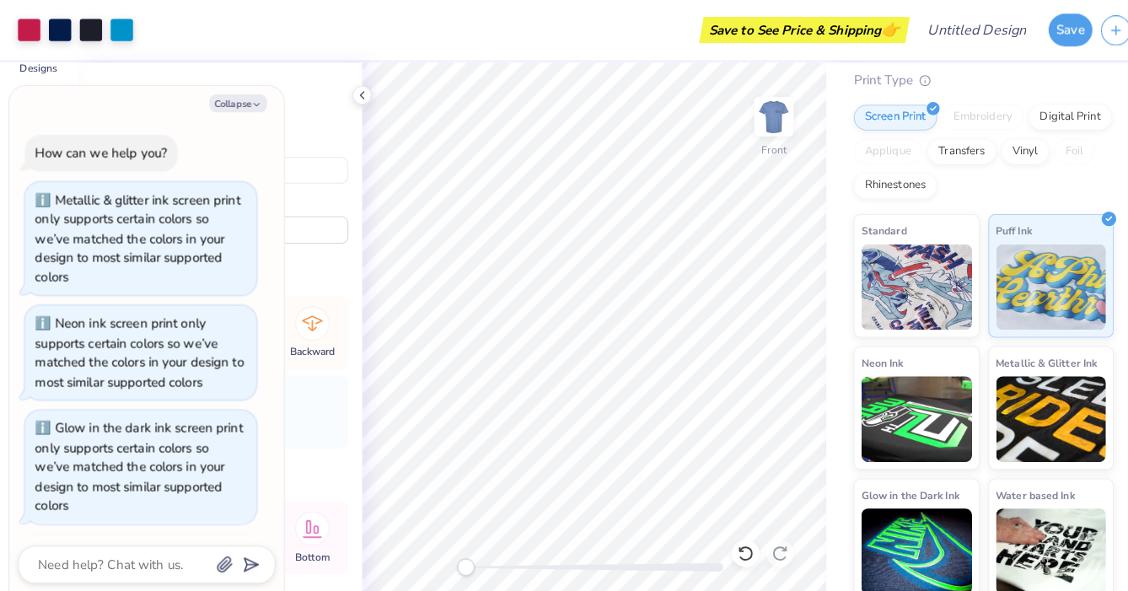
scroll to position [655, 0]
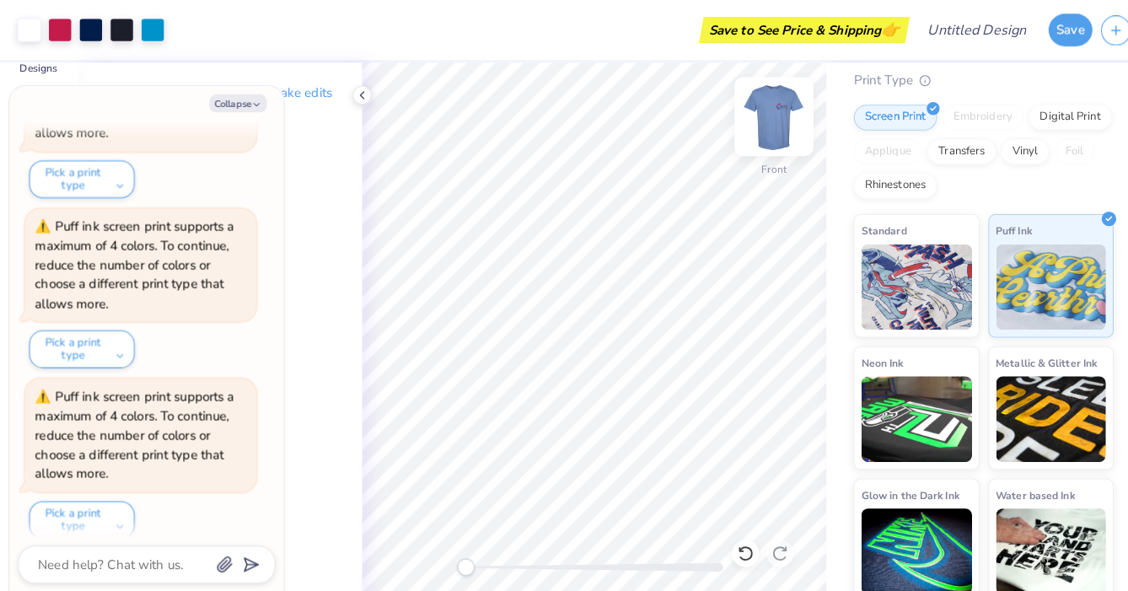
click at [771, 114] on img at bounding box center [760, 114] width 67 height 67
click at [766, 132] on img at bounding box center [760, 114] width 67 height 67
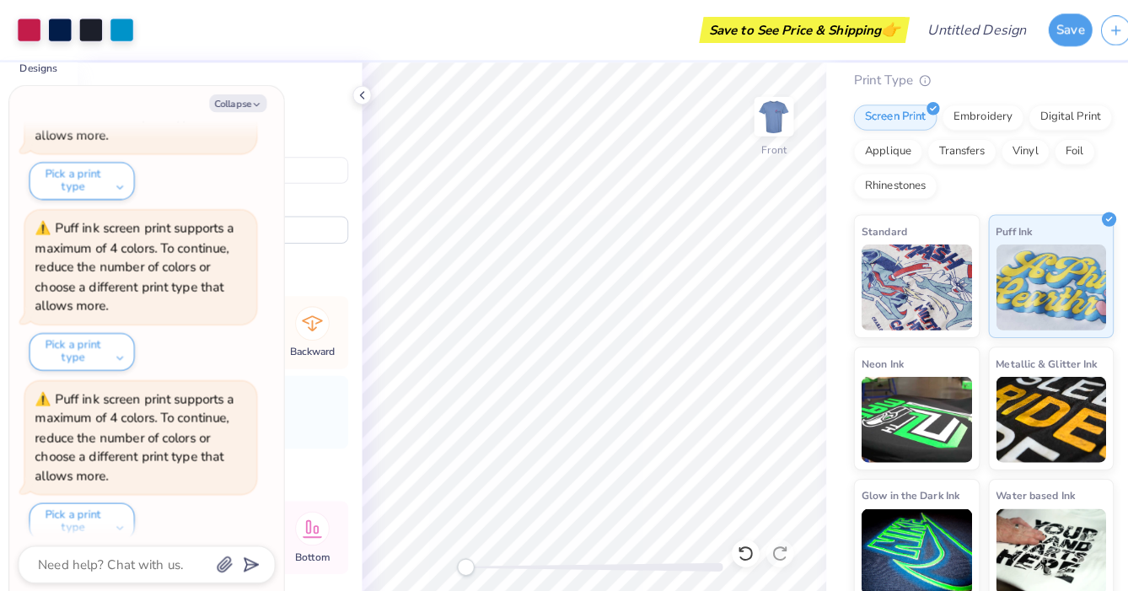
type textarea "x"
type input "11.26"
type input "6.50"
type input "7.55"
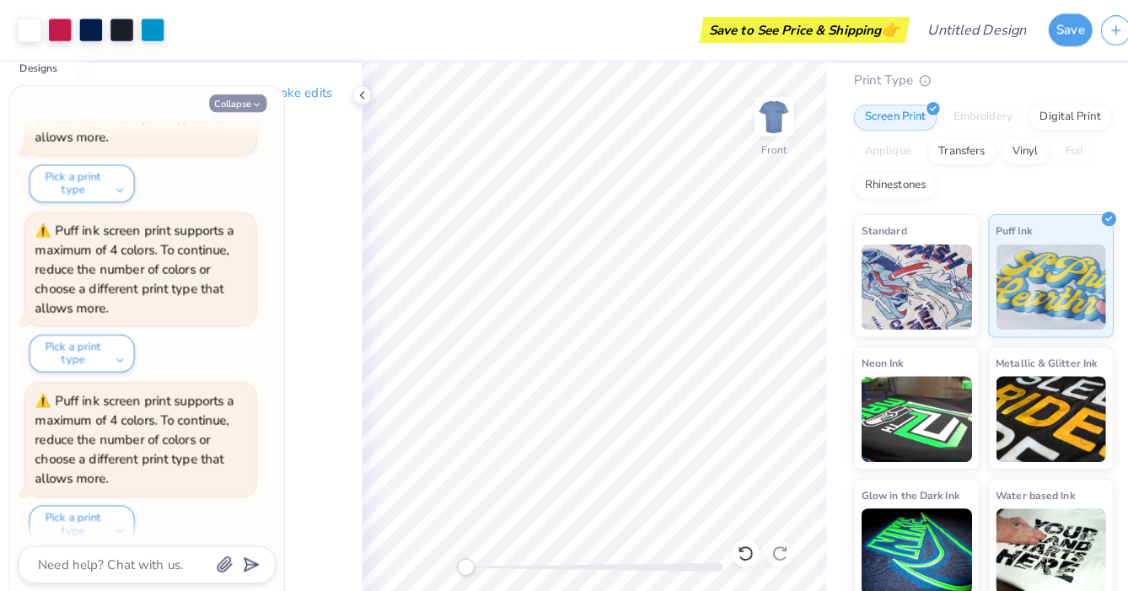
click at [240, 103] on button "Collapse" at bounding box center [234, 102] width 56 height 18
type textarea "x"
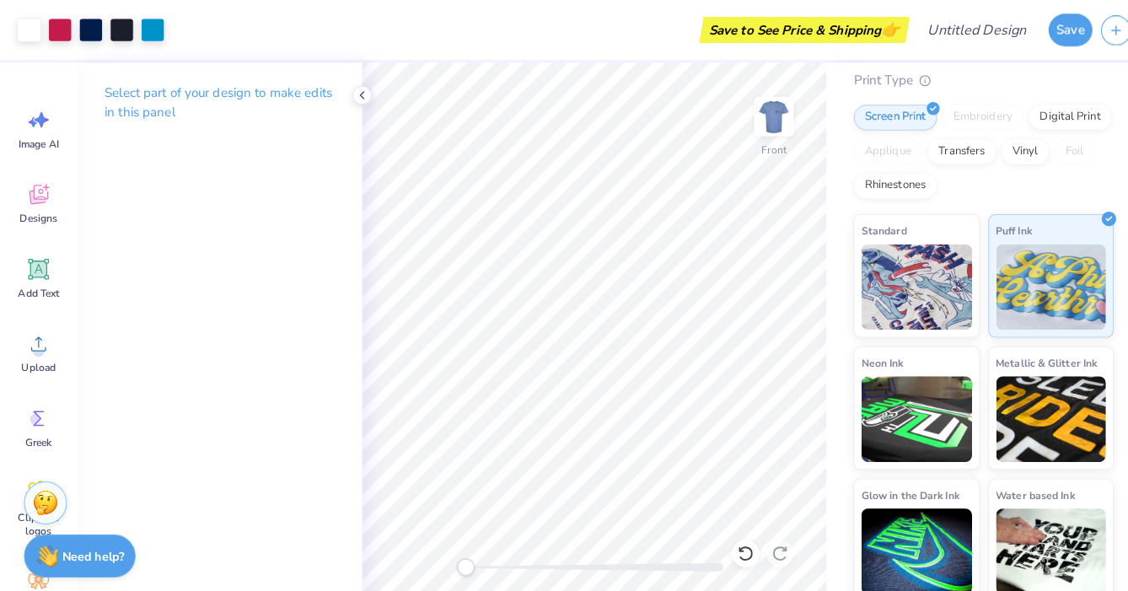
scroll to position [0, 0]
click at [354, 93] on polyline at bounding box center [355, 93] width 3 height 7
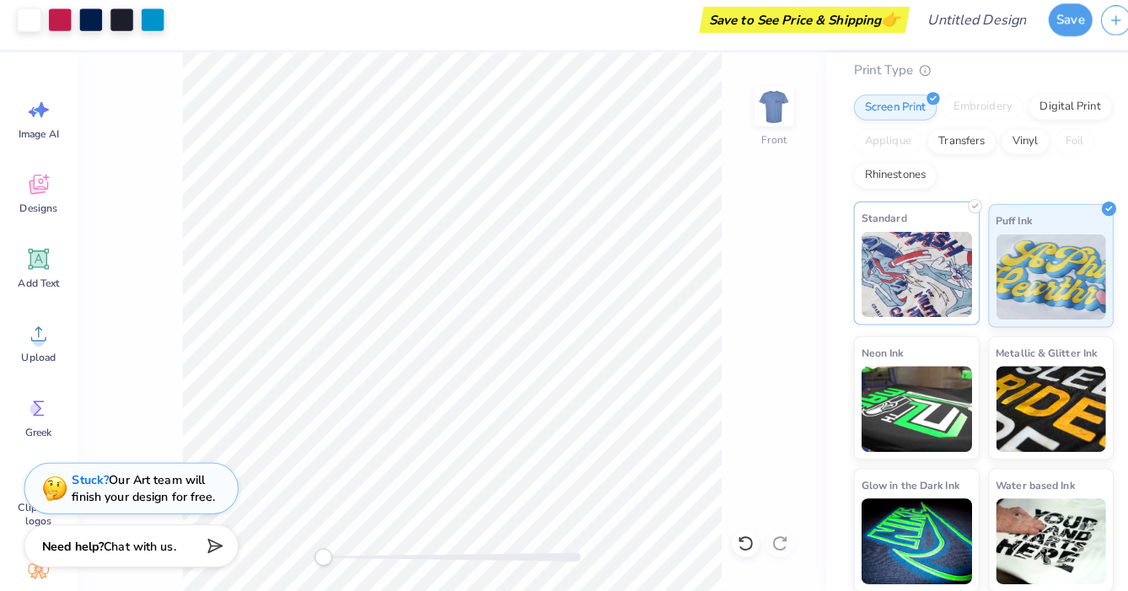
click at [922, 279] on img at bounding box center [900, 280] width 109 height 84
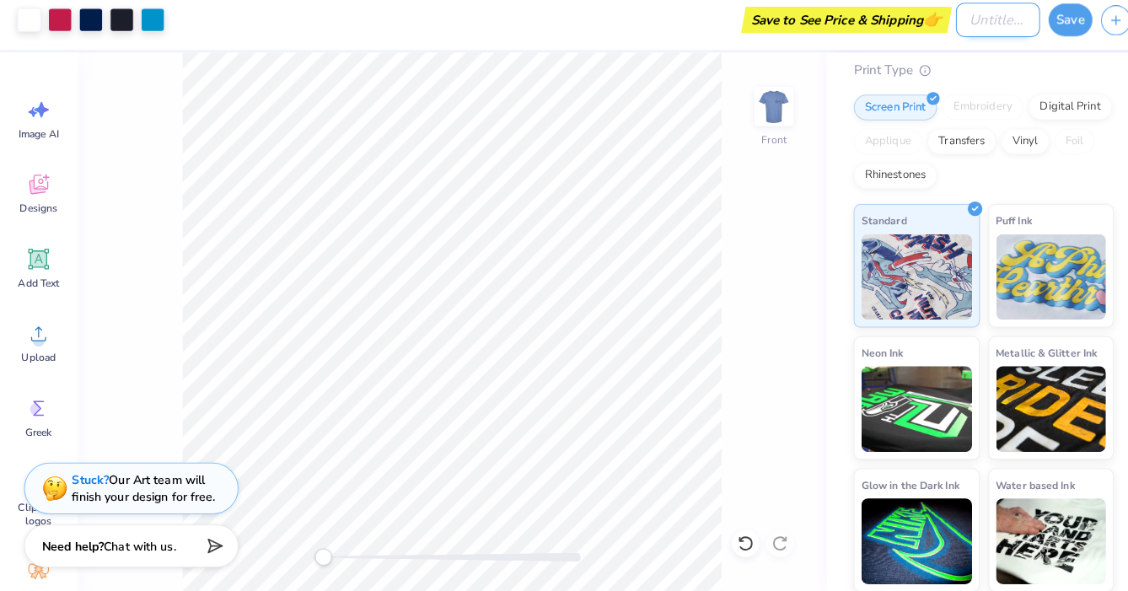
click at [979, 16] on input "Design Title" at bounding box center [980, 30] width 83 height 34
type input "tpusa"
click at [1039, 22] on button "Save" at bounding box center [1051, 27] width 43 height 32
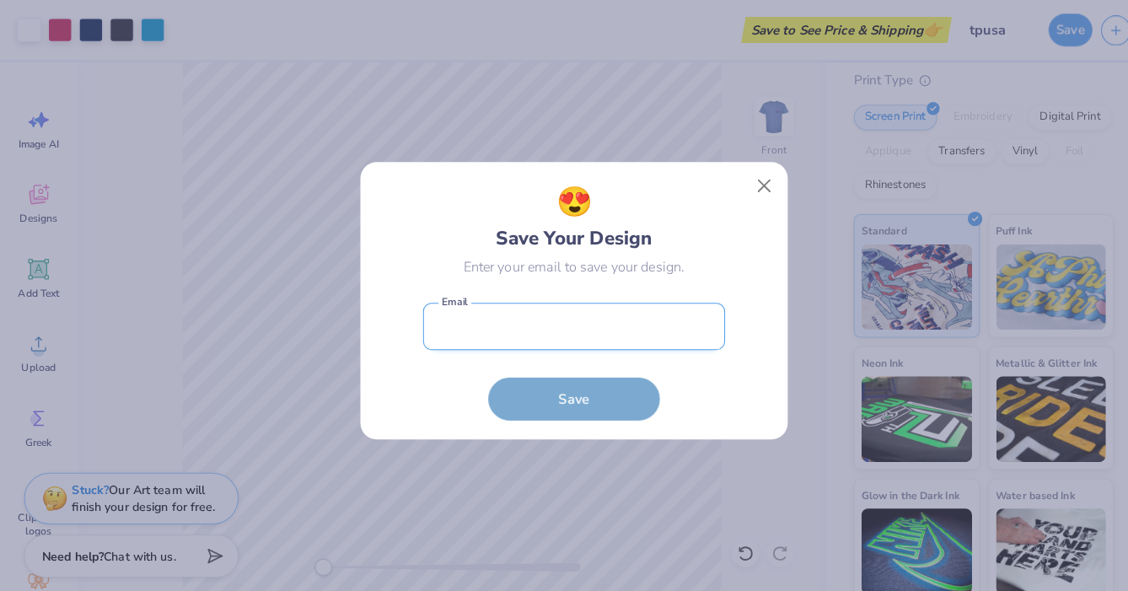
click at [619, 305] on input "email" at bounding box center [564, 321] width 297 height 46
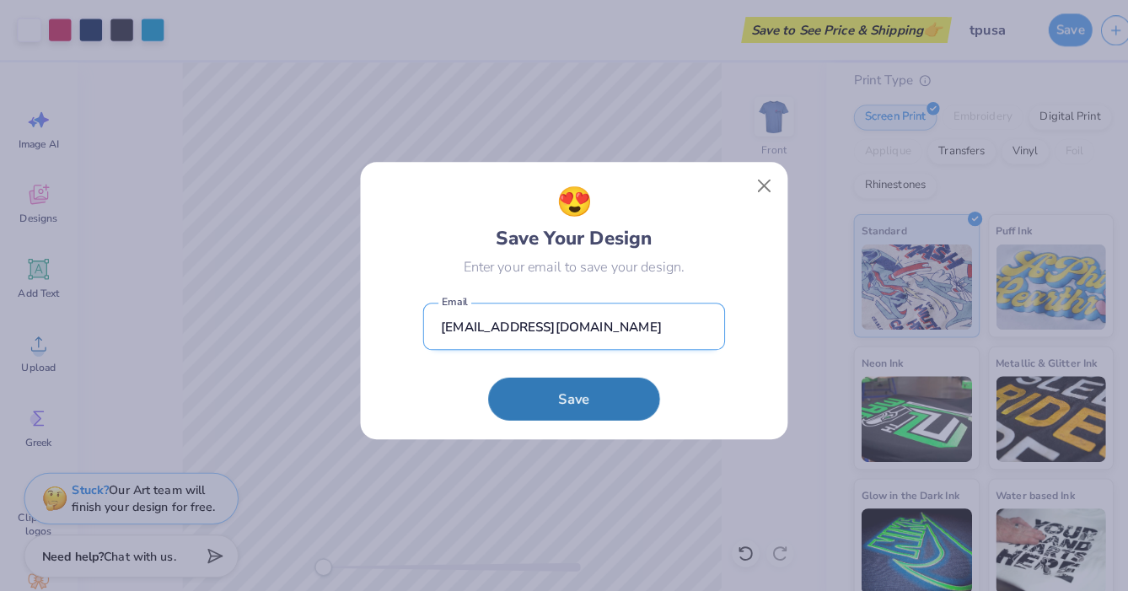
type input "tpusa.utknoxville@gmail.com"
click at [563, 391] on button "Save" at bounding box center [564, 392] width 169 height 42
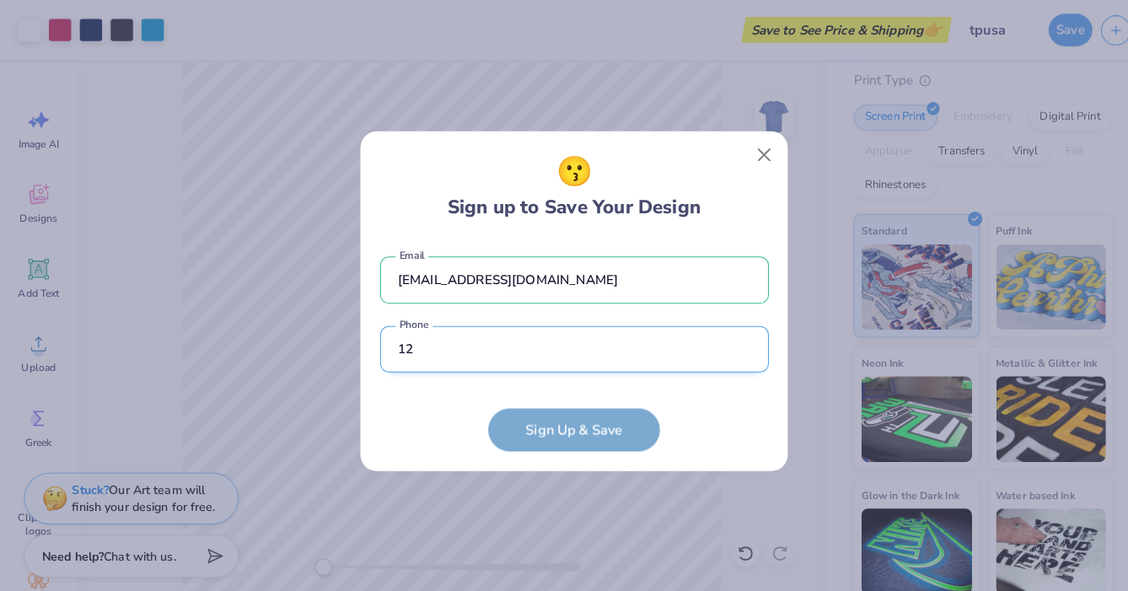
type input "1"
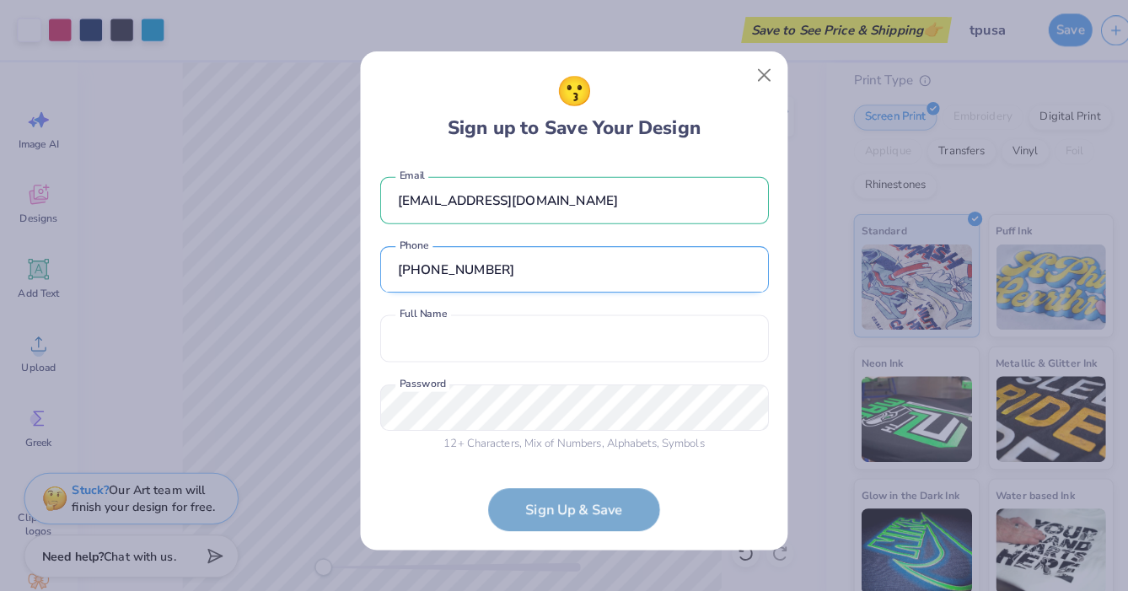
type input "(224) 323-2200"
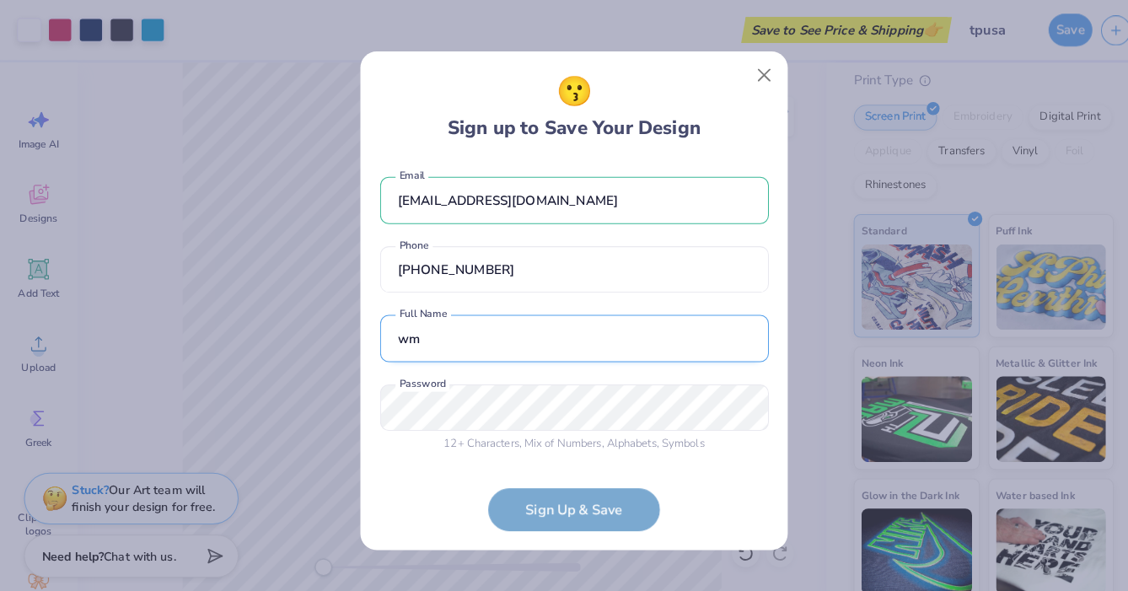
type input "w"
type input "emma arns"
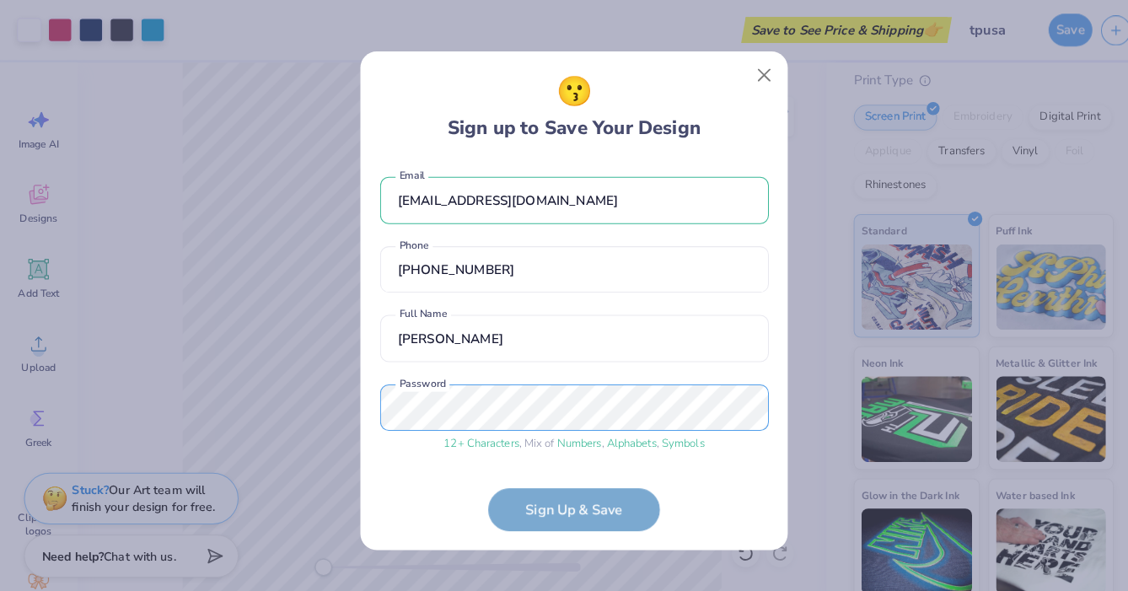
scroll to position [64, 0]
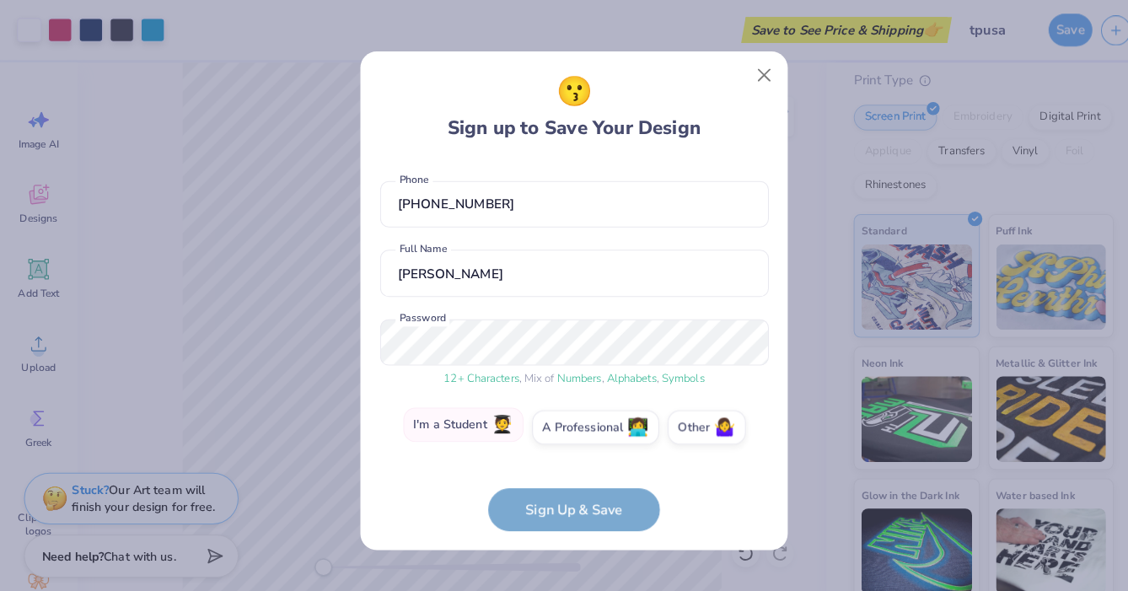
click at [485, 430] on label "I'm a Student 🧑‍🎓" at bounding box center [455, 417] width 118 height 34
click at [559, 482] on input "I'm a Student 🧑‍🎓" at bounding box center [564, 487] width 11 height 11
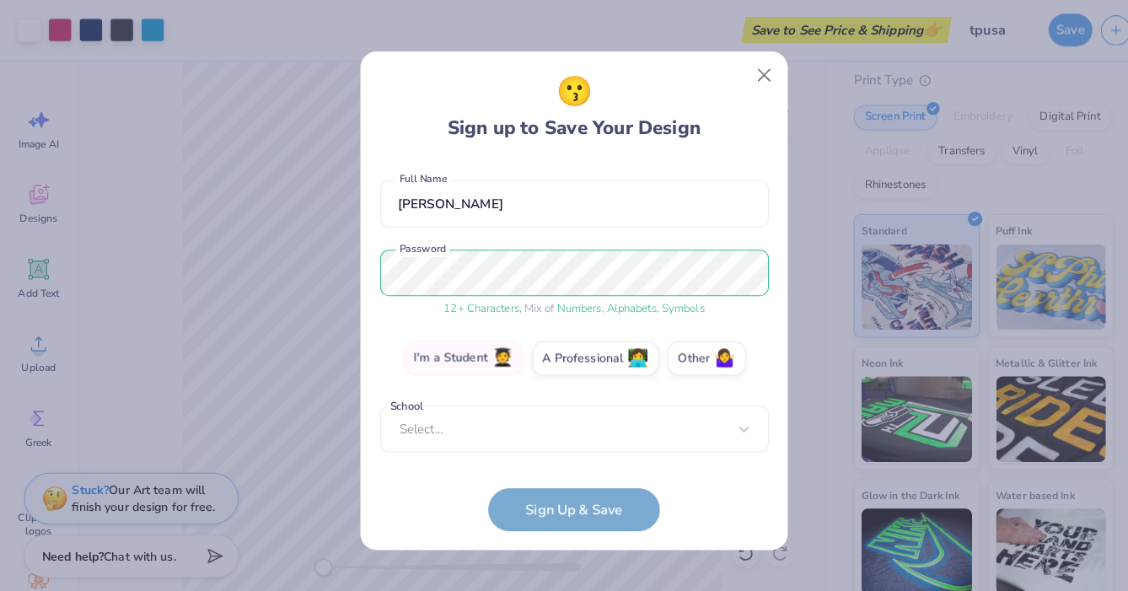
scroll to position [124, 0]
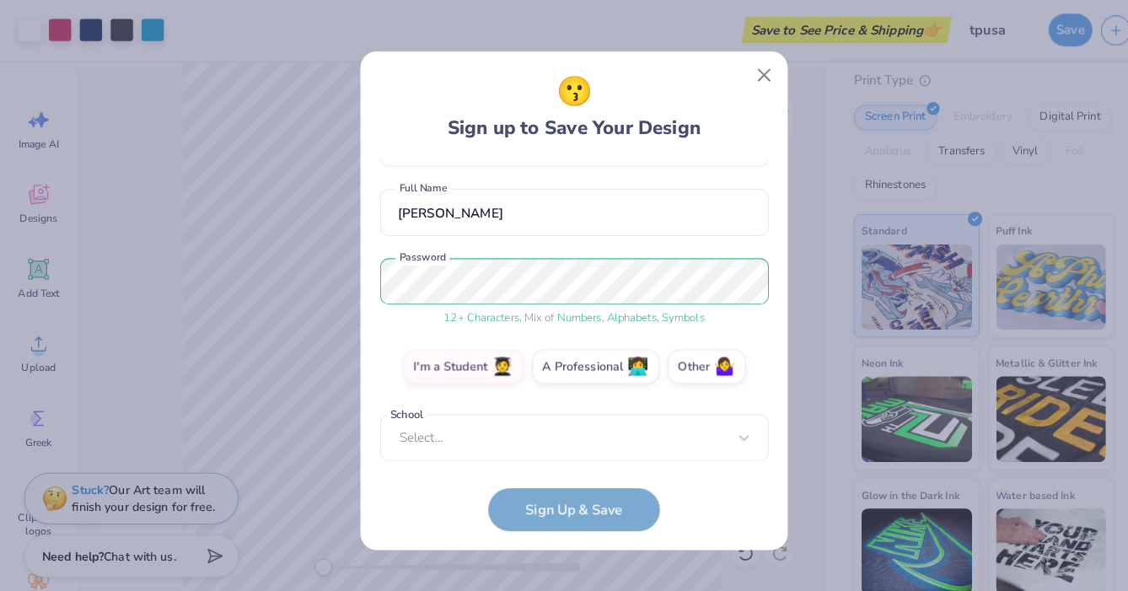
click at [544, 459] on form "tpusa.utknoxville@gmail.com Email (224) 323-2200 Phone emma arns Full Name 12 +…" at bounding box center [564, 339] width 382 height 365
click at [533, 440] on div "tpusa.utknoxville@gmail.com Email (224) 323-2200 Phone emma arns Full Name 12 +…" at bounding box center [564, 305] width 382 height 296
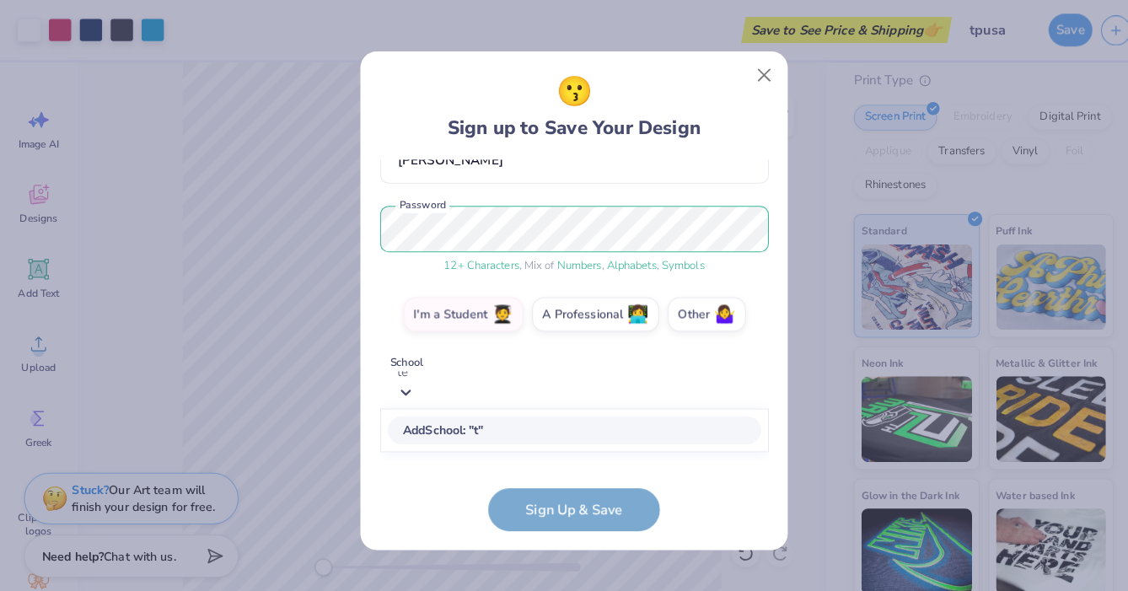
scroll to position [189, 0]
click at [583, 431] on div "Tennessee State University" at bounding box center [564, 425] width 367 height 28
type input "tennessee"
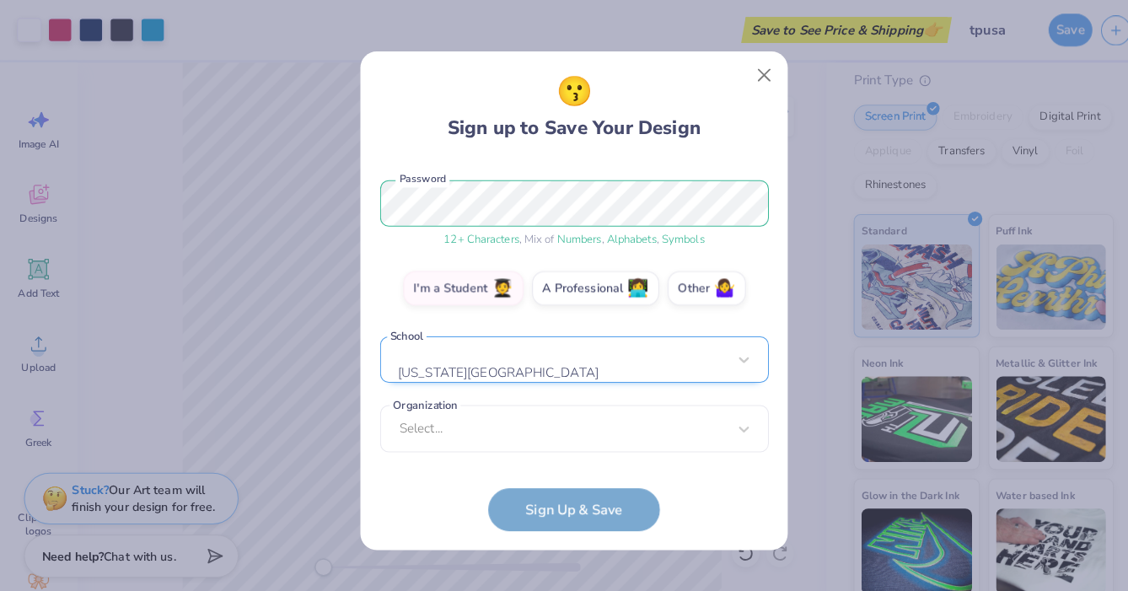
click at [521, 349] on div "Tennessee State University" at bounding box center [564, 353] width 382 height 46
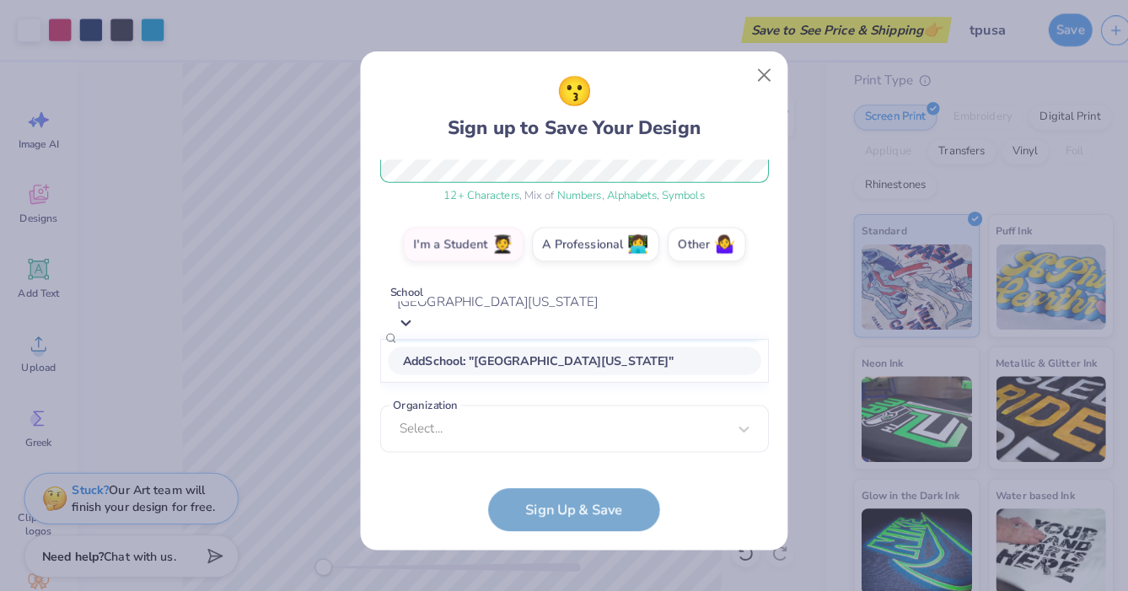
scroll to position [174, 0]
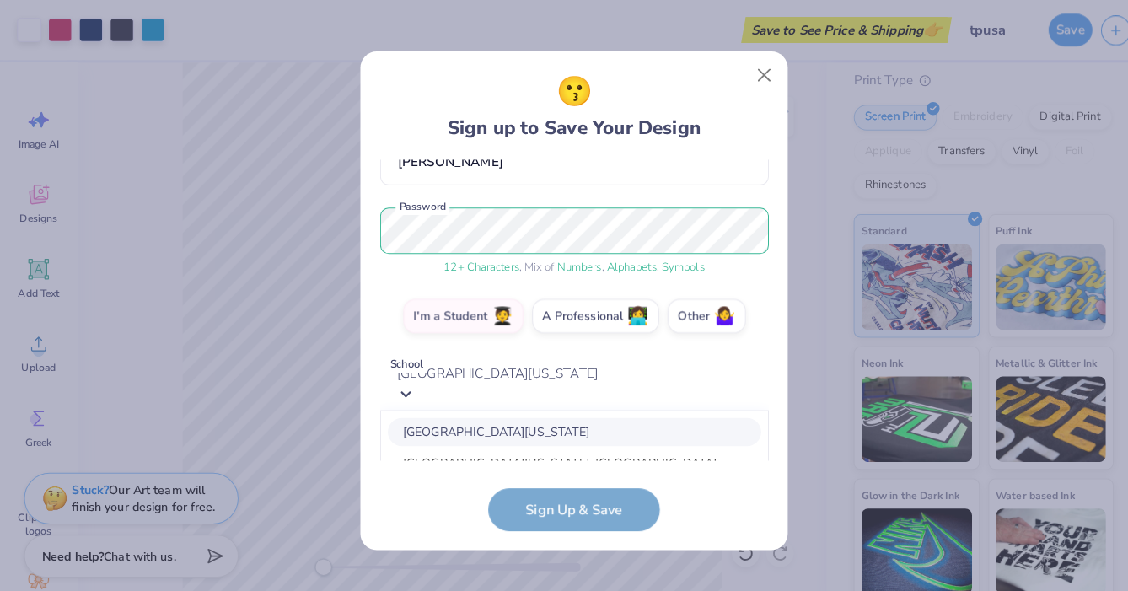
click at [516, 431] on div "University of Tennessee Health Science Center" at bounding box center [564, 425] width 367 height 28
type input "university of tennessee"
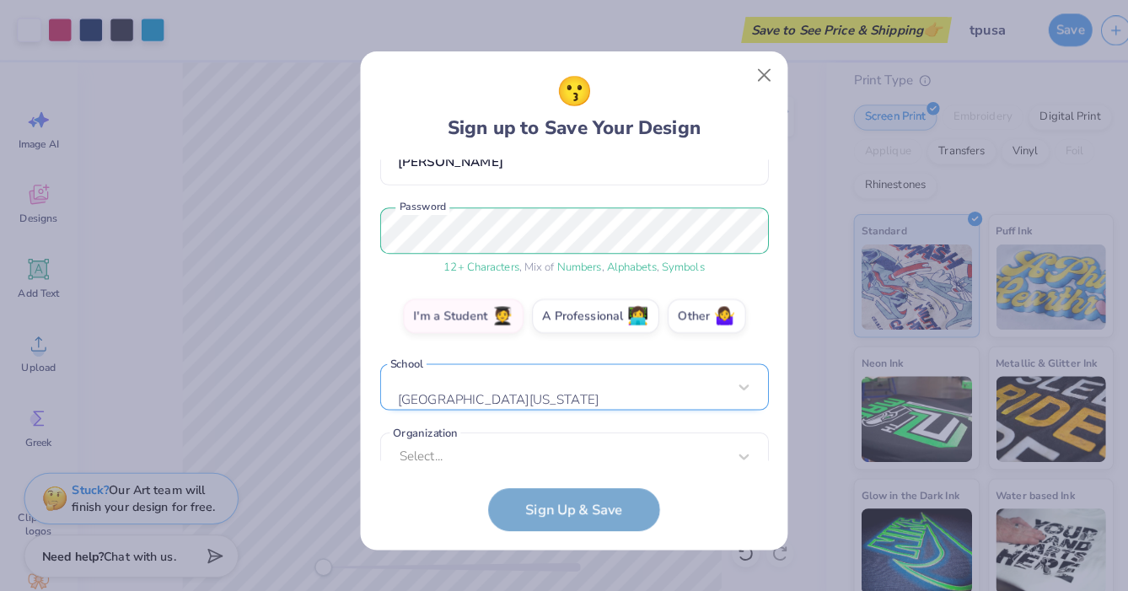
click at [544, 376] on div "University of Tennessee Health Science Center" at bounding box center [564, 380] width 382 height 46
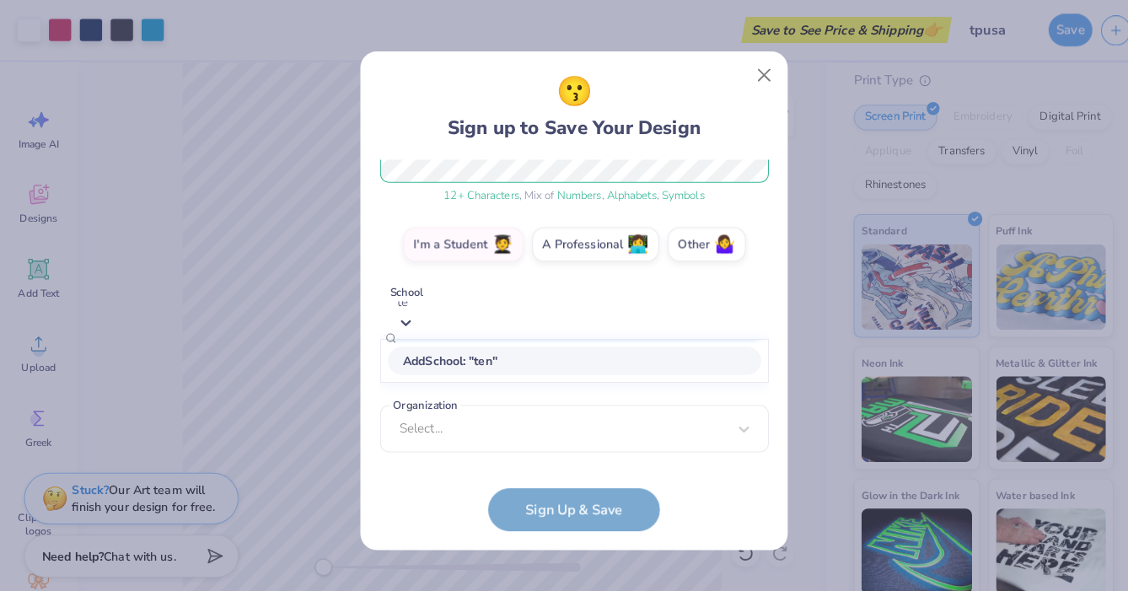
type input "t"
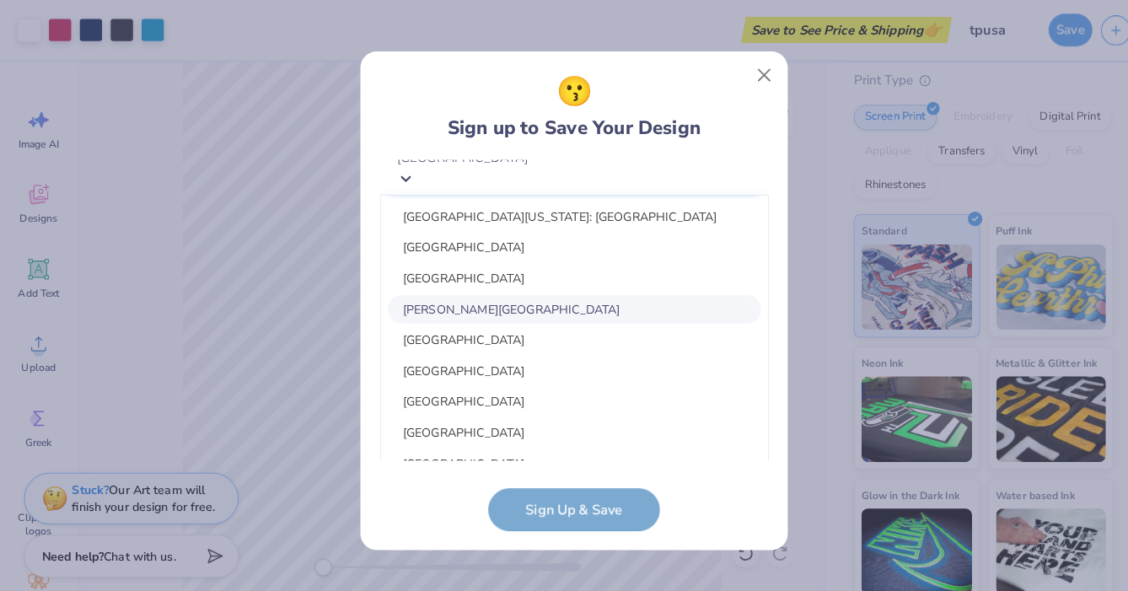
scroll to position [0, 0]
click at [516, 222] on div "University of Tennessee: Knoxville" at bounding box center [564, 213] width 367 height 28
type input "knoxville"
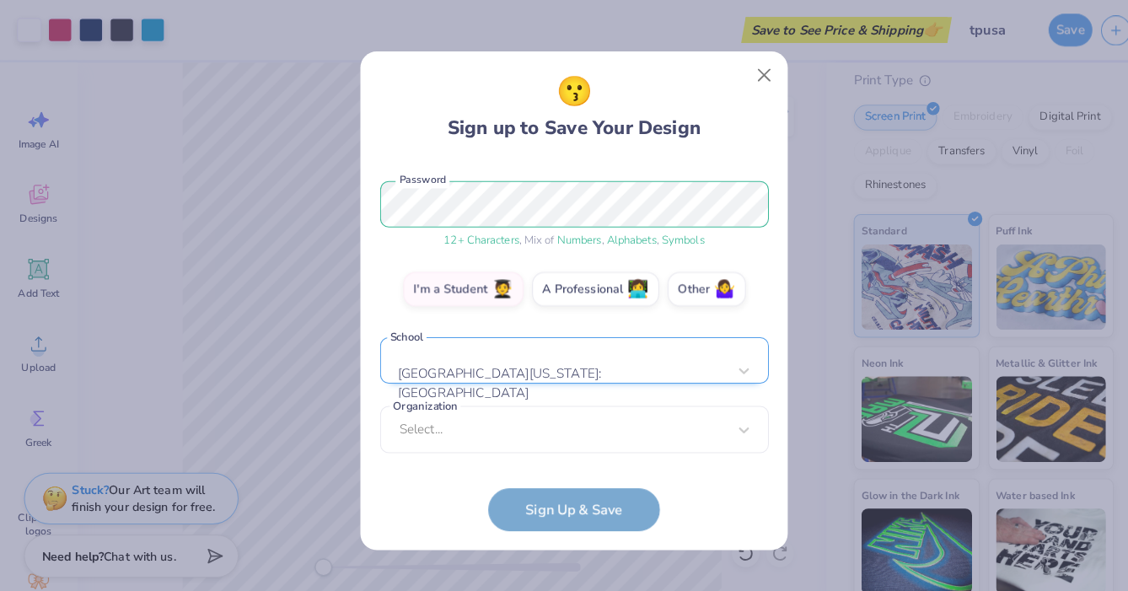
click at [553, 494] on form "tpusa.utknoxville@gmail.com Email (224) 323-2200 Phone emma arns Full Name 12 +…" at bounding box center [564, 339] width 382 height 365
click at [532, 440] on div "Select..." at bounding box center [564, 422] width 382 height 46
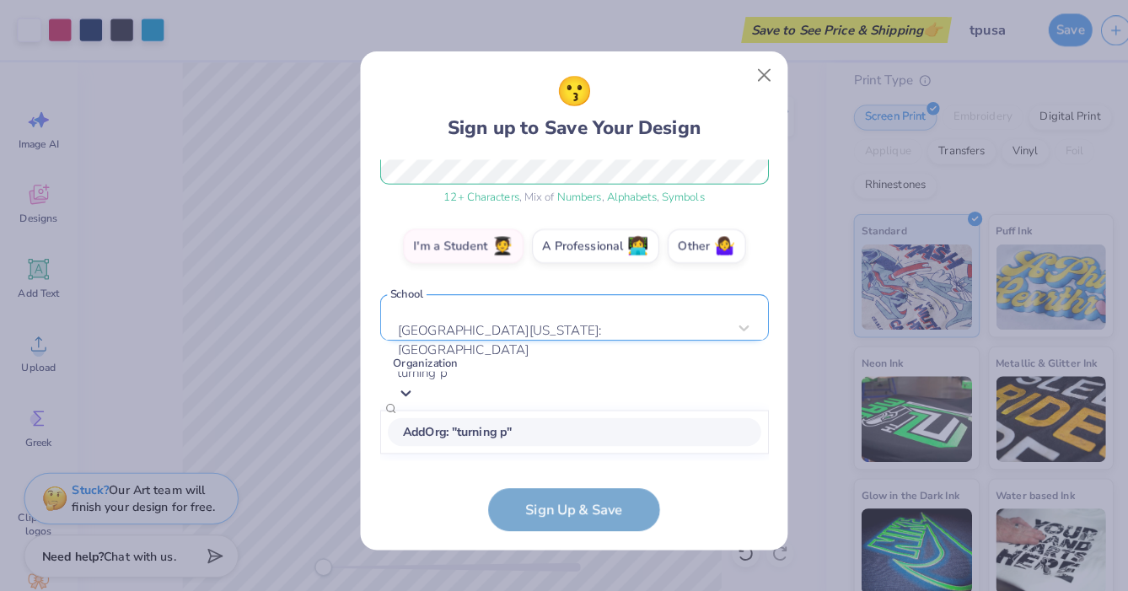
scroll to position [241, 0]
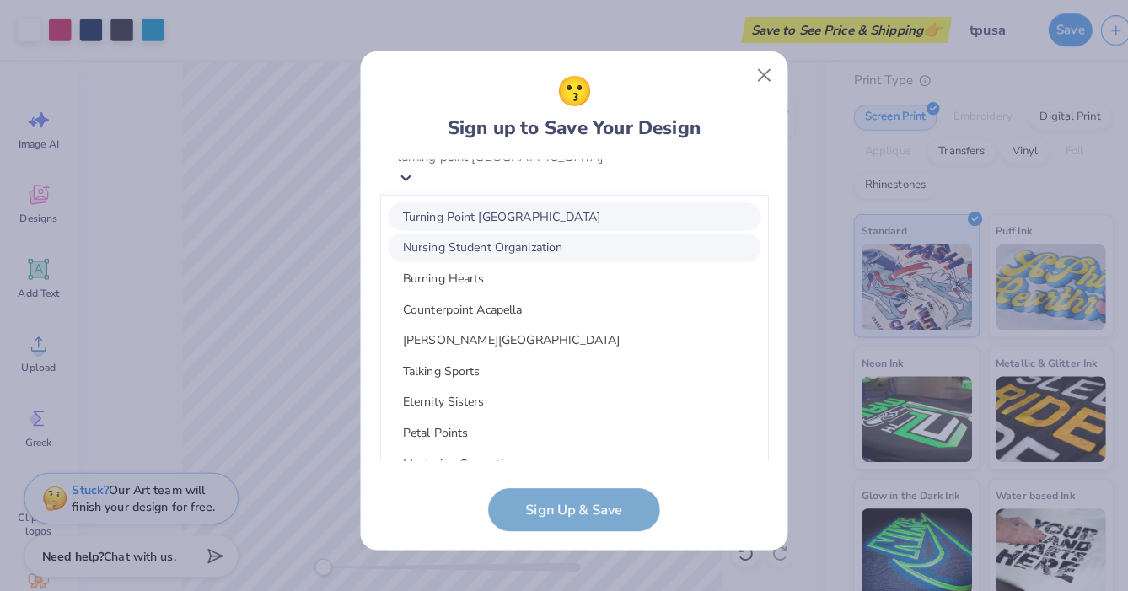
click at [506, 218] on div "Turning Point USA" at bounding box center [564, 213] width 367 height 28
type input "turning point usa"
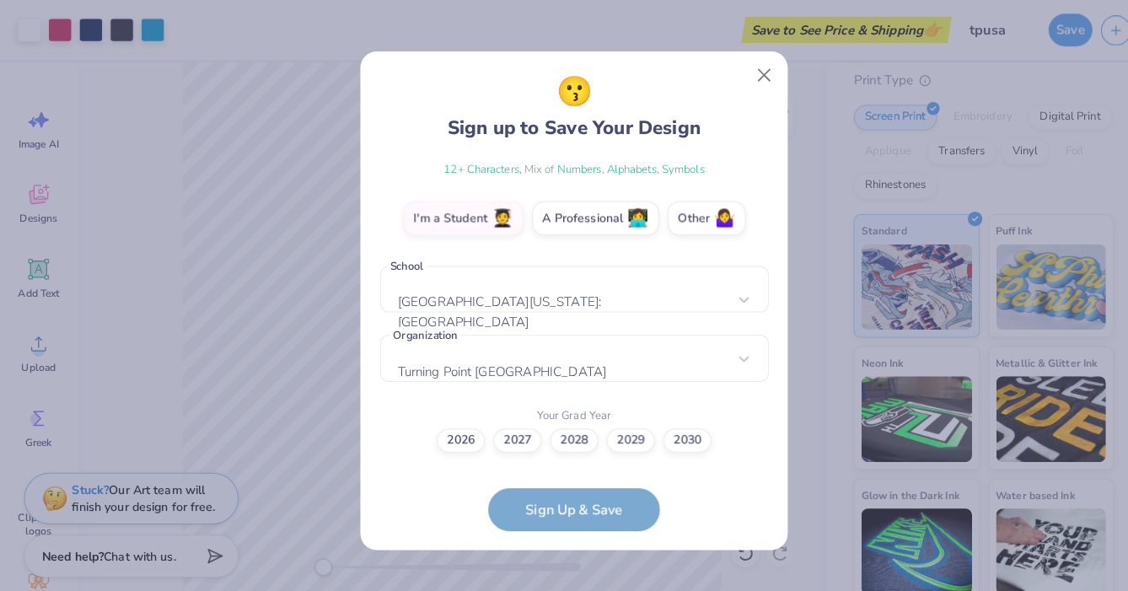
scroll to position [269, 0]
click at [464, 438] on label "2026" at bounding box center [452, 431] width 47 height 24
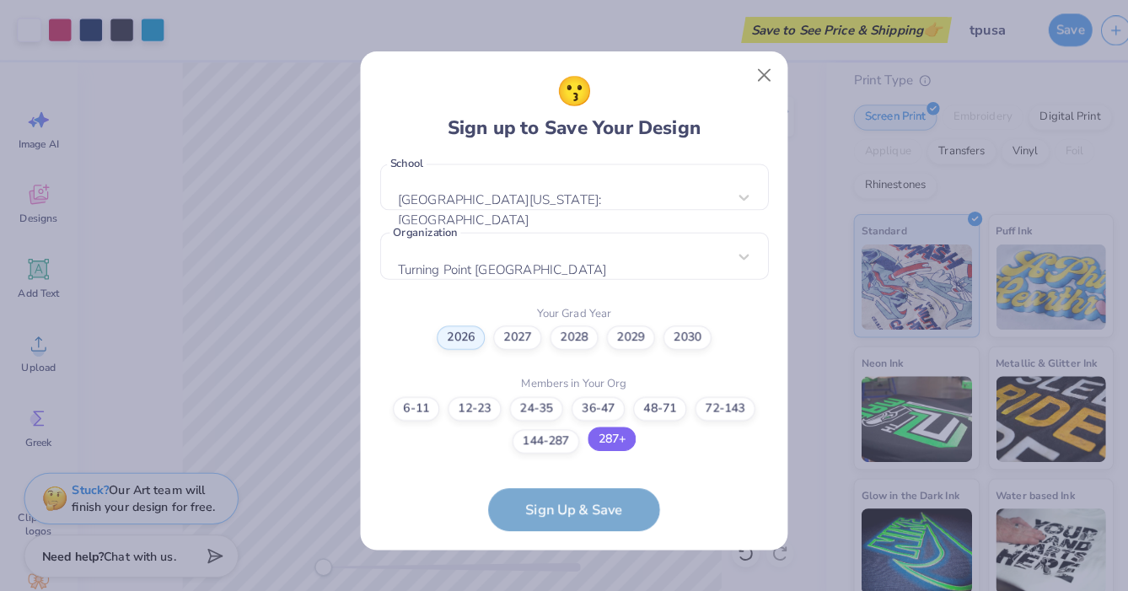
click at [599, 433] on label "287+" at bounding box center [600, 432] width 47 height 24
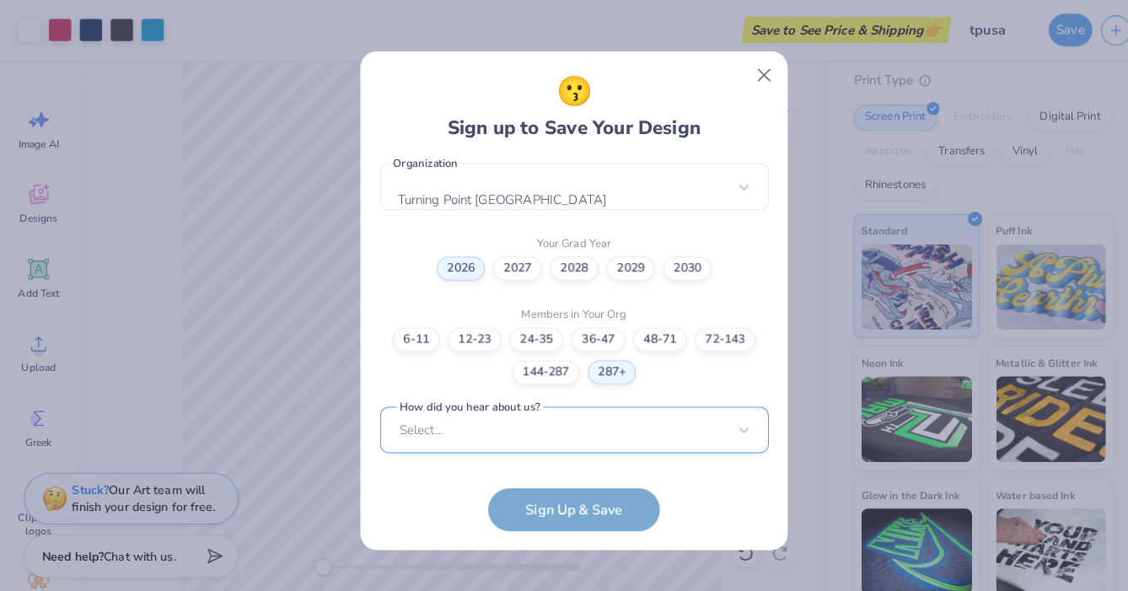
scroll to position [691, 0]
click at [500, 425] on div "Select..." at bounding box center [564, 422] width 382 height 46
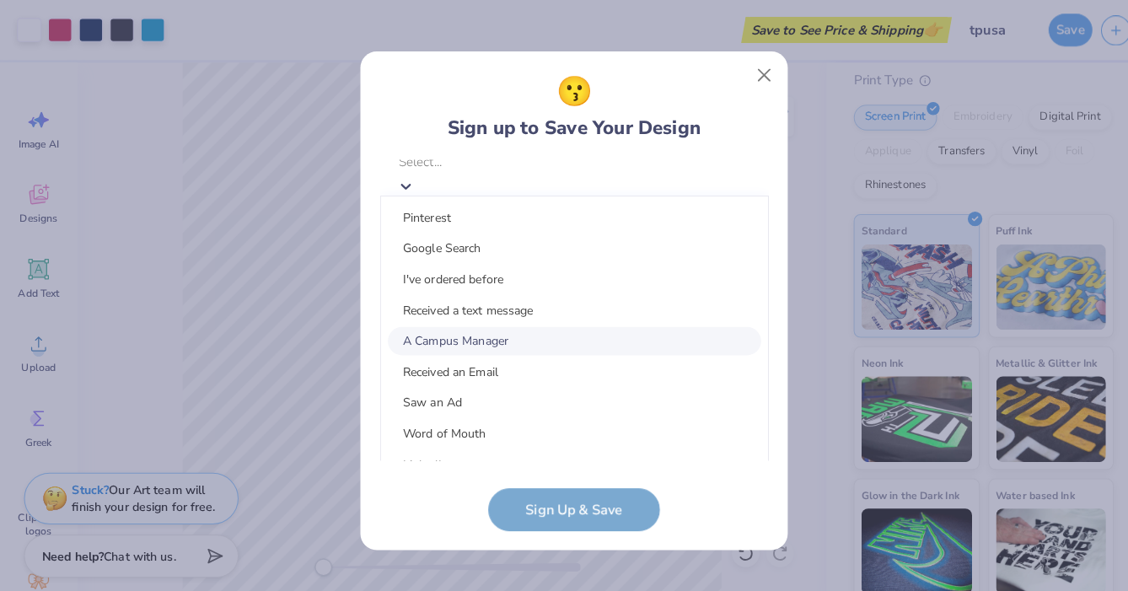
click at [472, 341] on div "A Campus Manager" at bounding box center [564, 335] width 367 height 28
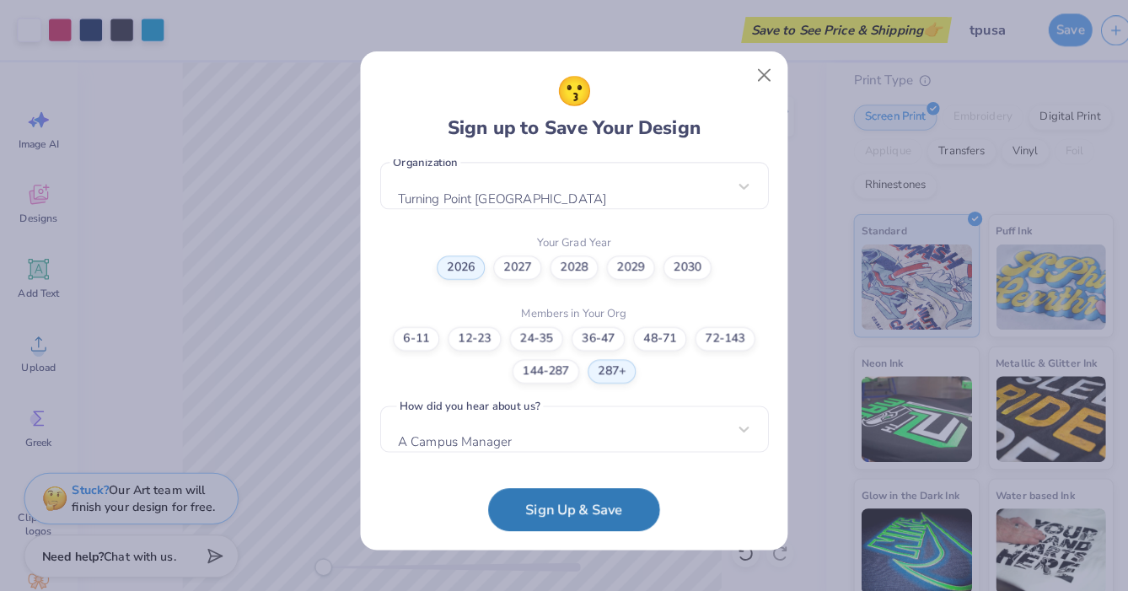
scroll to position [438, 0]
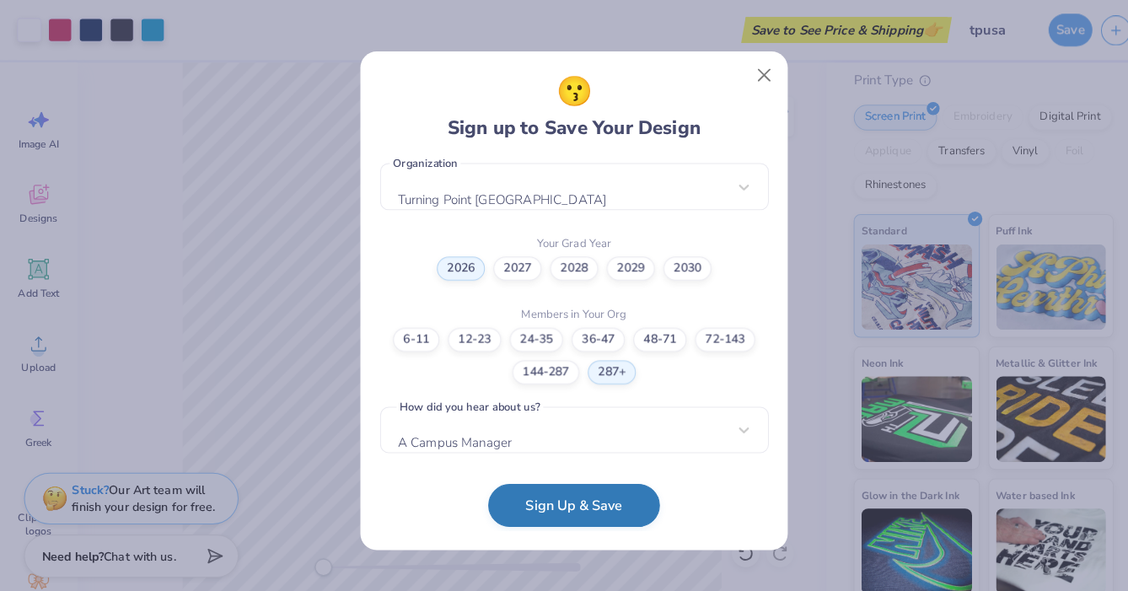
click at [537, 491] on button "Sign Up & Save" at bounding box center [564, 496] width 169 height 42
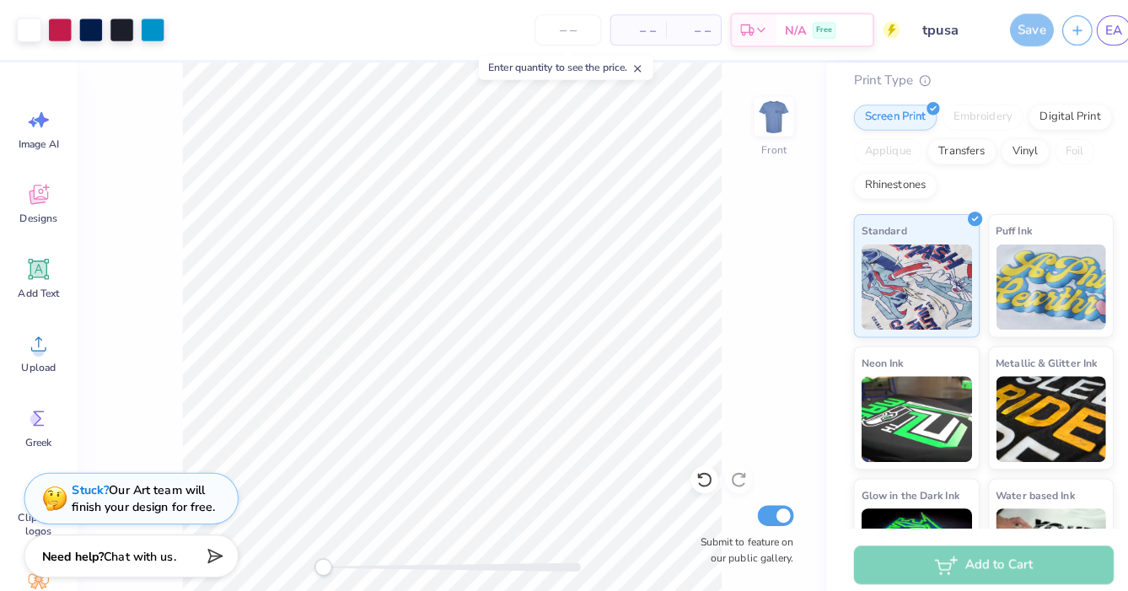
click at [646, 34] on div "– – Per Item" at bounding box center [627, 29] width 54 height 29
click at [582, 30] on input "number" at bounding box center [558, 29] width 66 height 30
click at [536, 26] on input "30" at bounding box center [503, 29] width 66 height 30
type input "3"
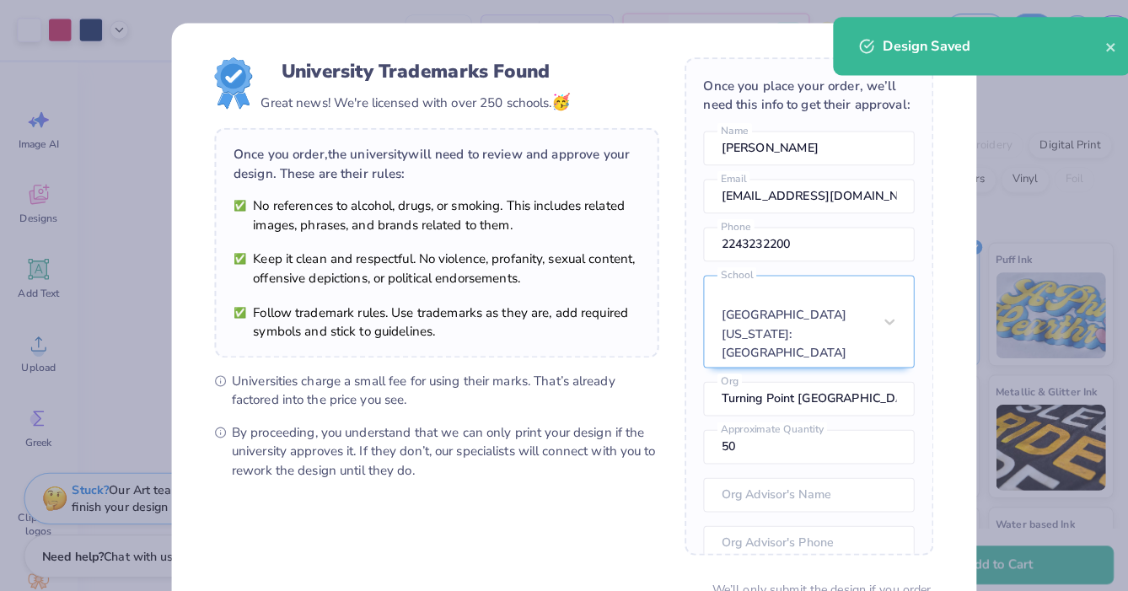
click at [1084, 38] on div "Design Saved" at bounding box center [976, 45] width 218 height 20
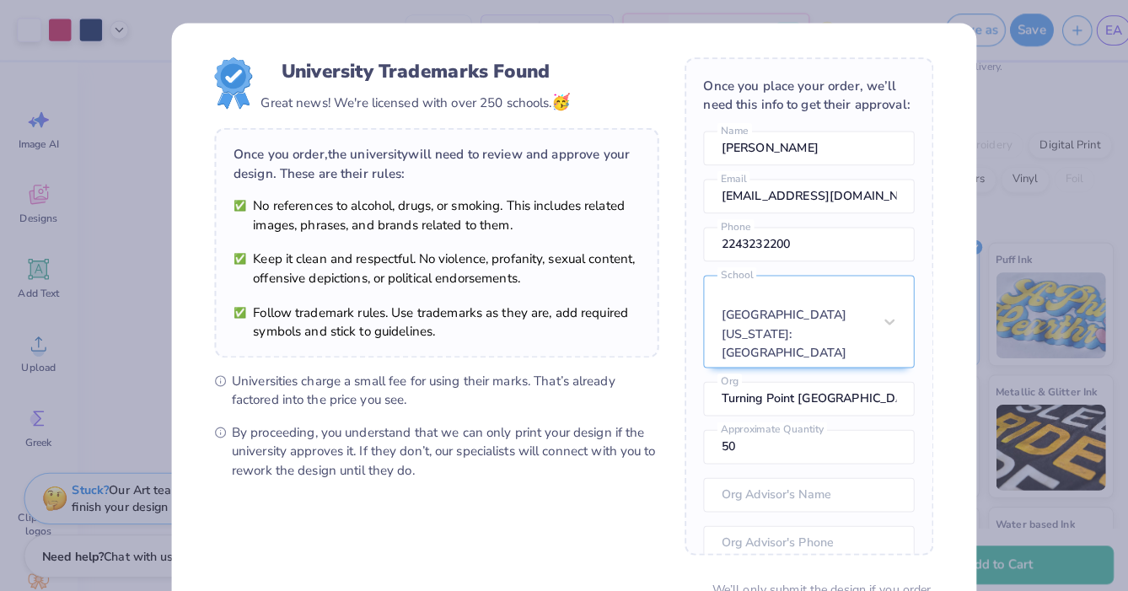
click at [1085, 40] on div "Design Saved" at bounding box center [964, 51] width 299 height 77
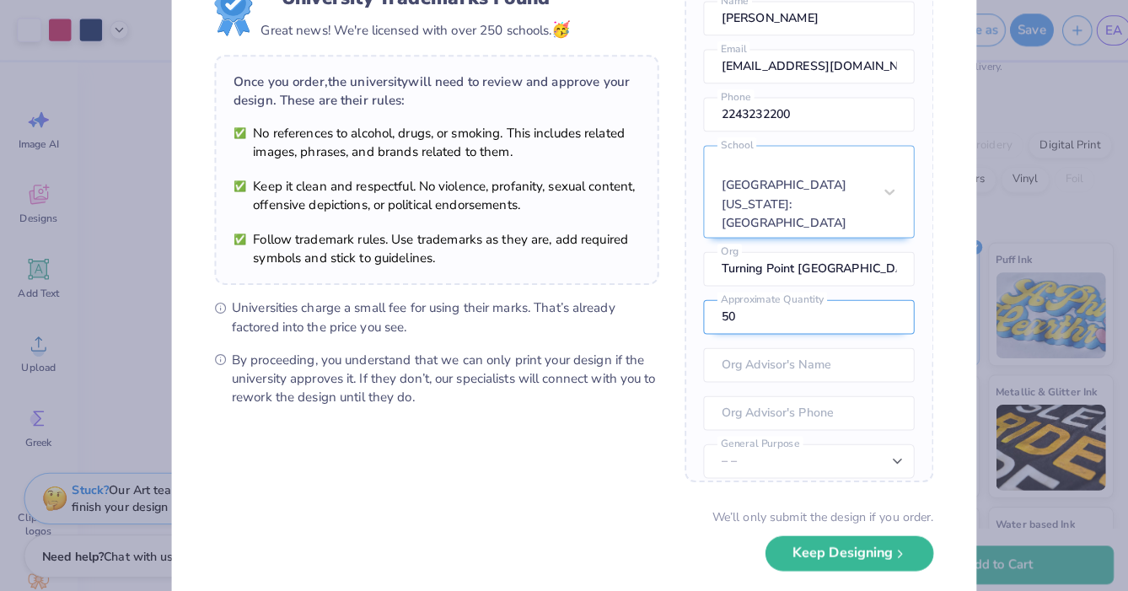
scroll to position [74, 0]
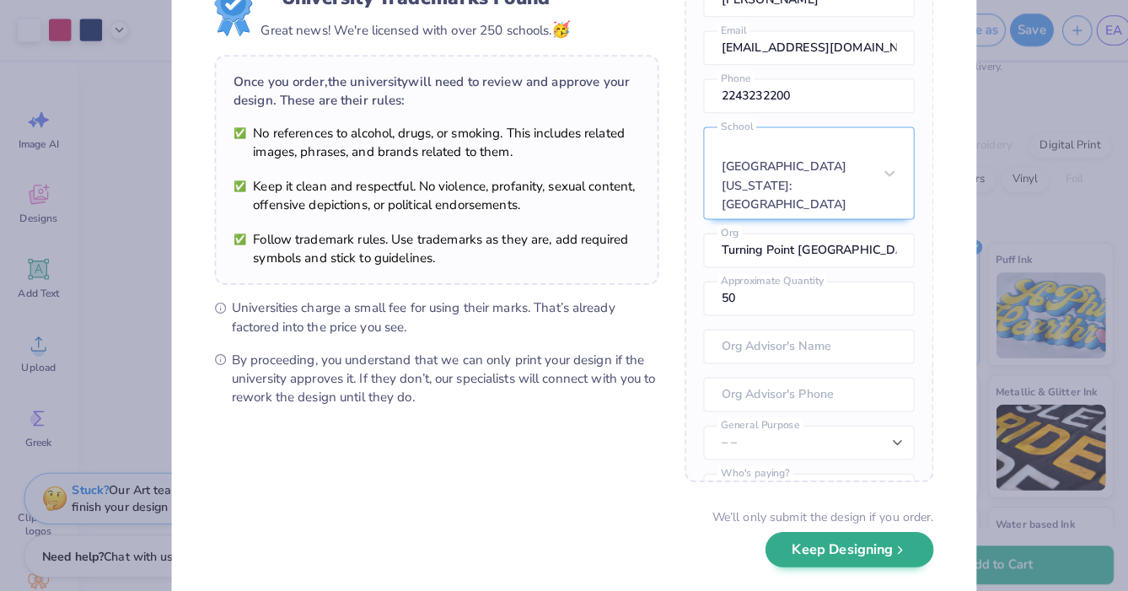
click at [851, 535] on button "Keep Designing" at bounding box center [834, 540] width 165 height 35
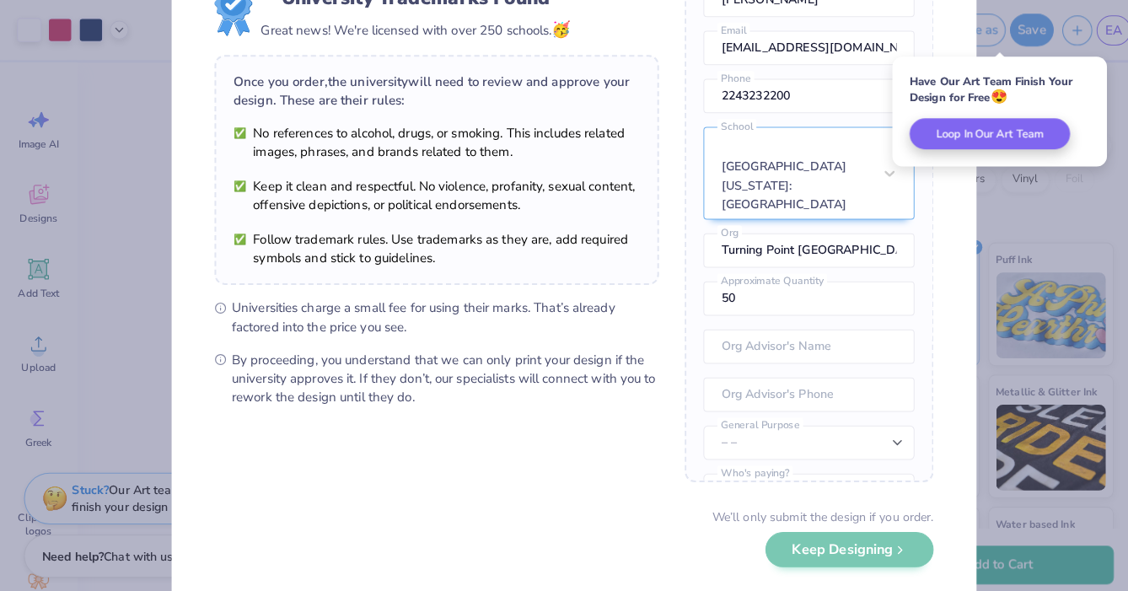
scroll to position [0, 0]
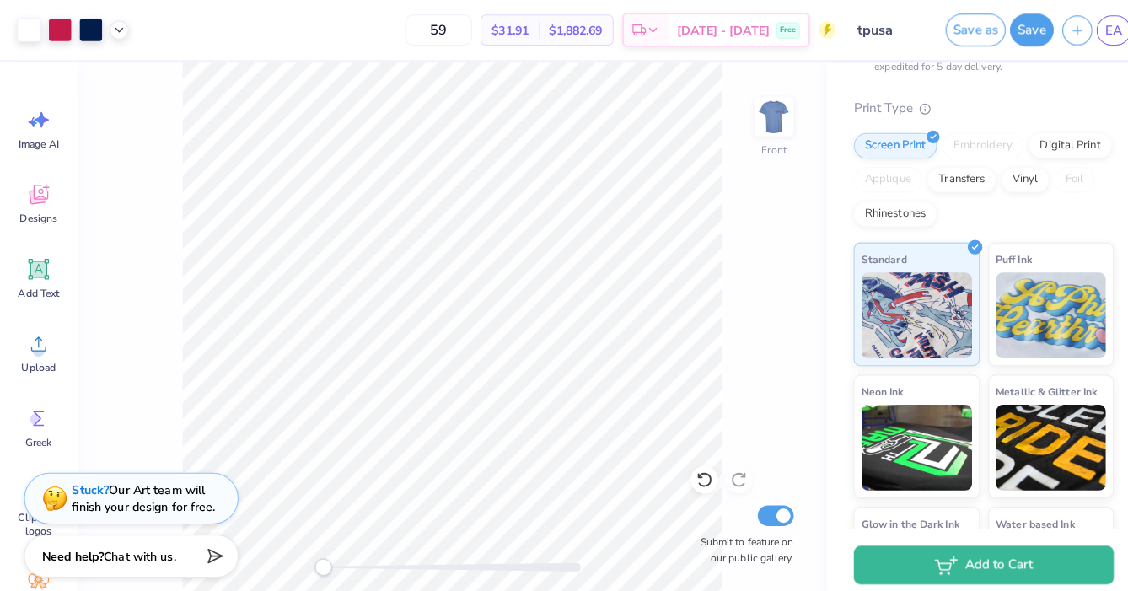
type input "5"
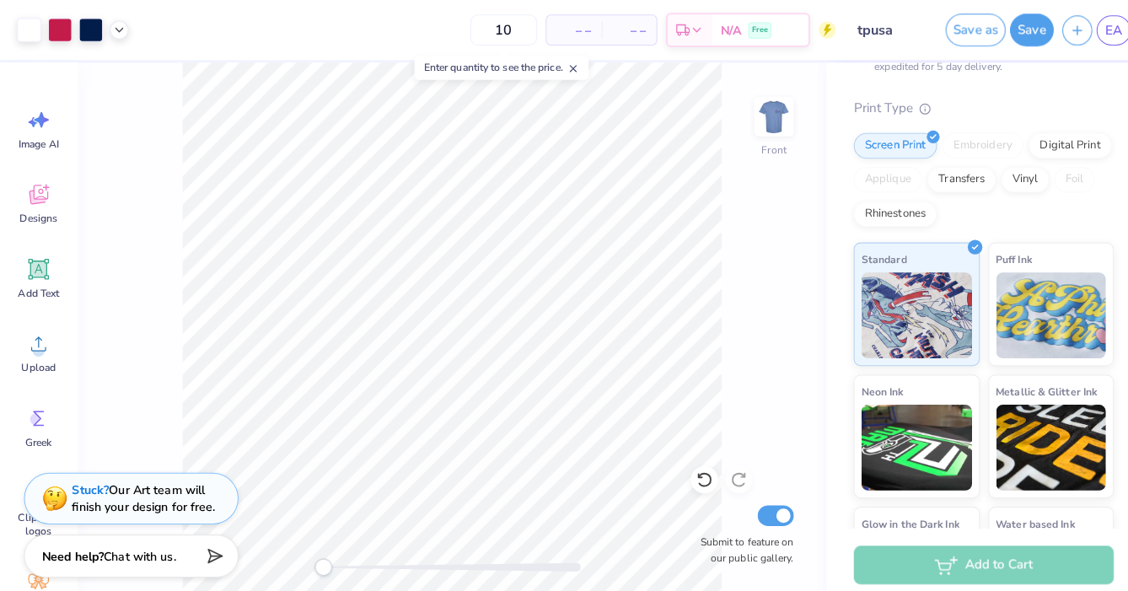
type input "100"
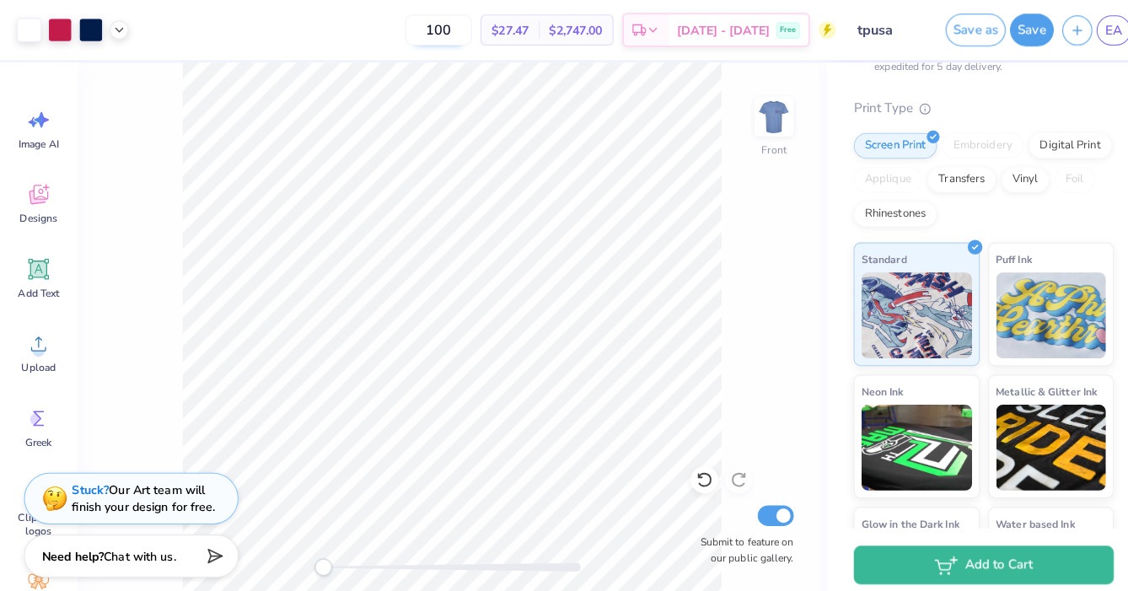
click at [464, 27] on input "100" at bounding box center [431, 29] width 66 height 30
